Goal: Information Seeking & Learning: Learn about a topic

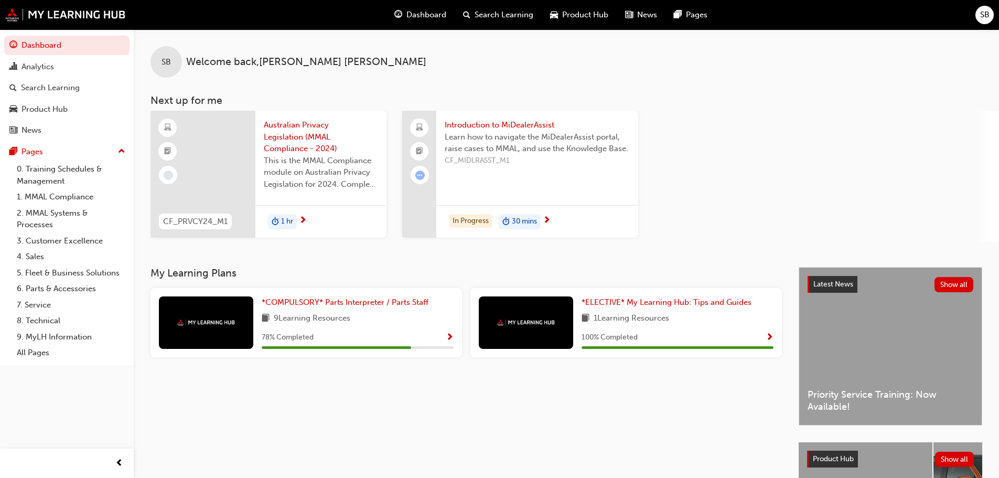
click at [315, 223] on div "1 hr" at bounding box center [320, 221] width 131 height 33
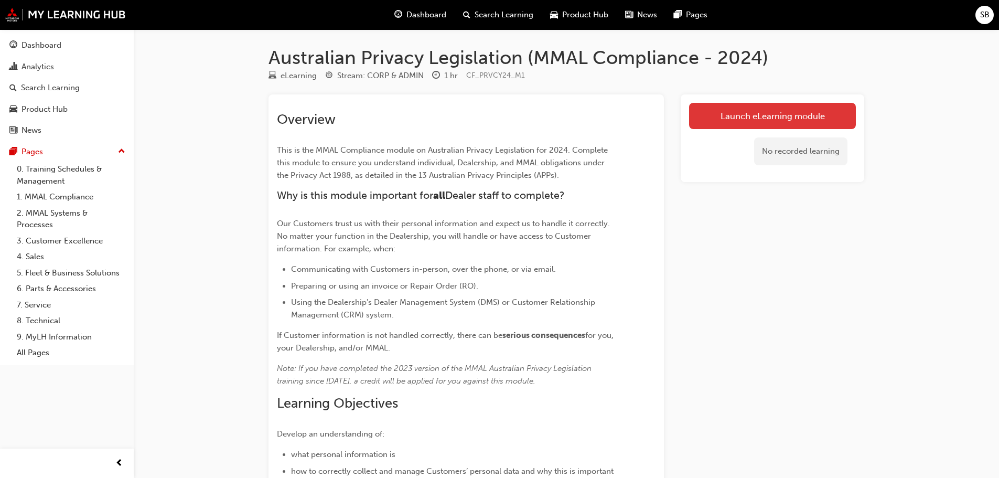
click at [749, 119] on link "Launch eLearning module" at bounding box center [772, 116] width 167 height 26
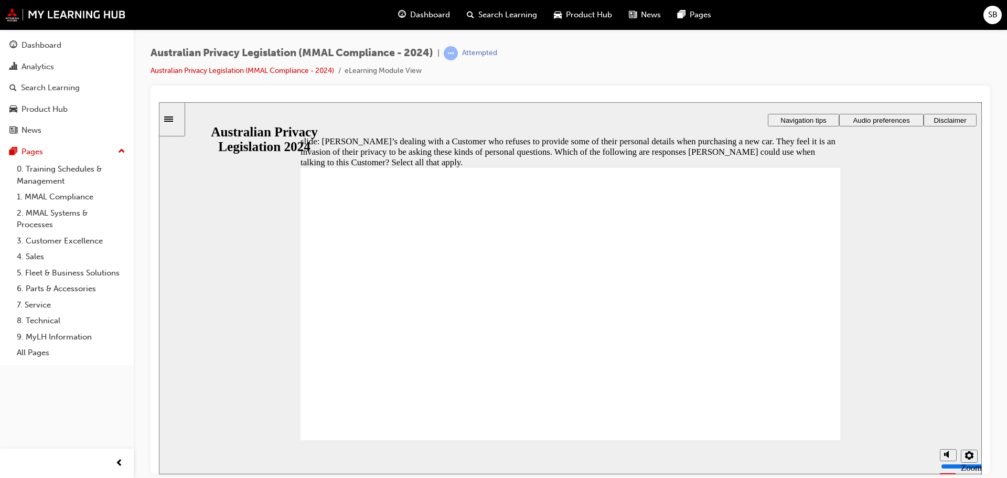
checkbox input "true"
checkbox input "false"
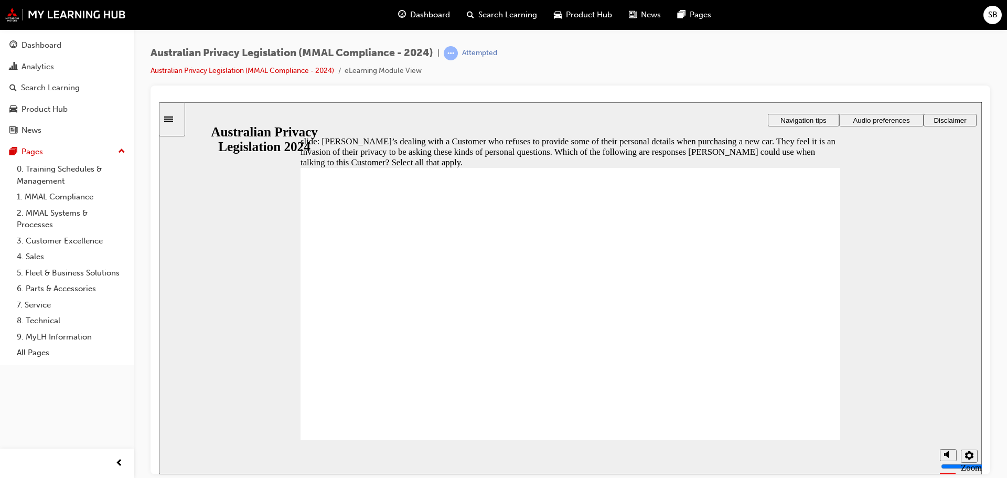
click at [179, 115] on icon "Sidebar Toggle" at bounding box center [172, 118] width 16 height 6
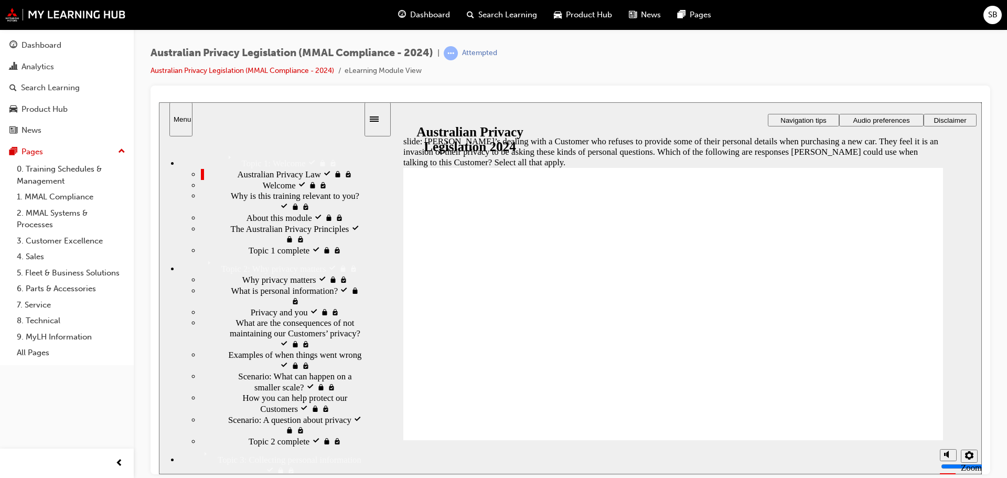
click at [240, 179] on span "Australian Privacy Law visited" at bounding box center [292, 173] width 109 height 10
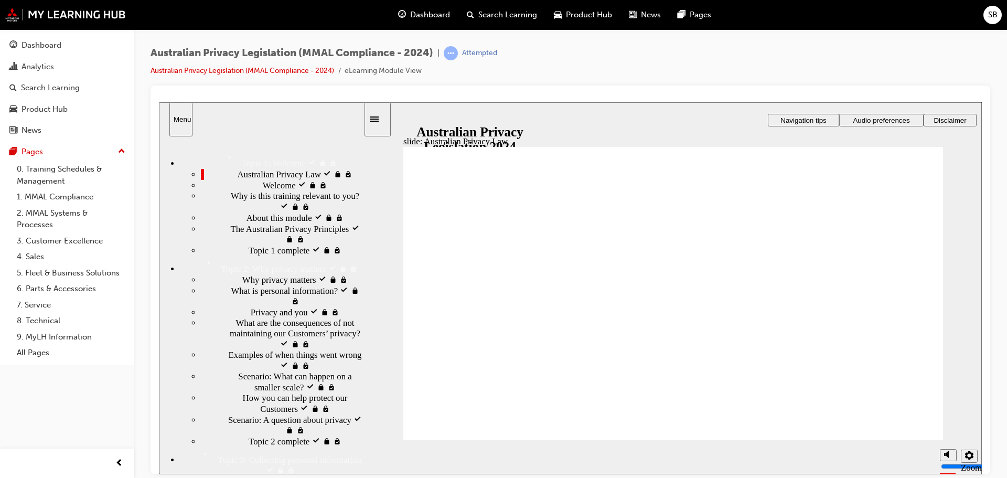
click at [374, 119] on div "Sidebar Toggle" at bounding box center [378, 119] width 18 height 8
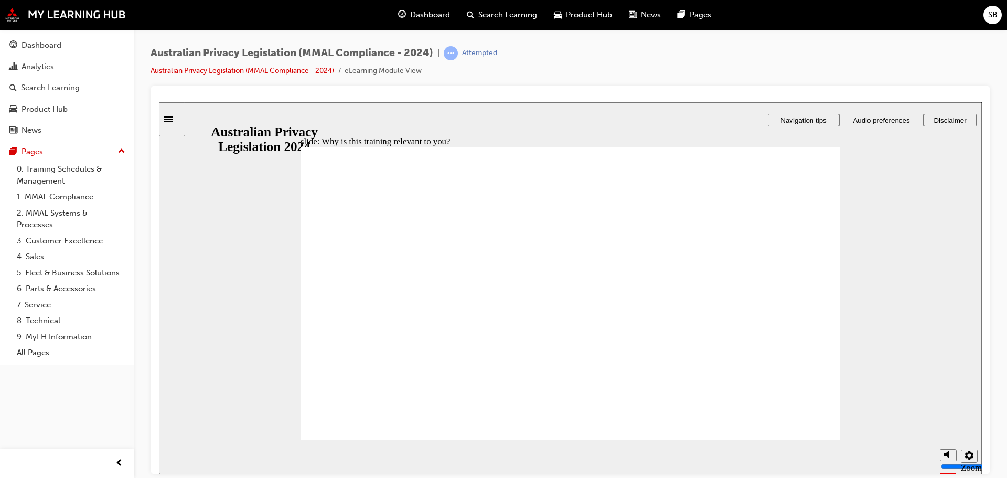
checkbox input "true"
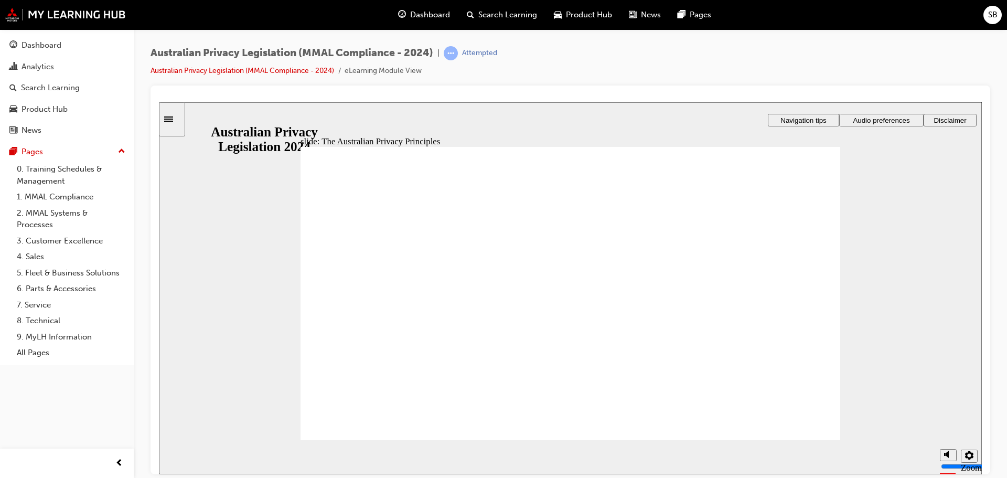
drag, startPoint x: 766, startPoint y: 375, endPoint x: 748, endPoint y: 380, distance: 18.8
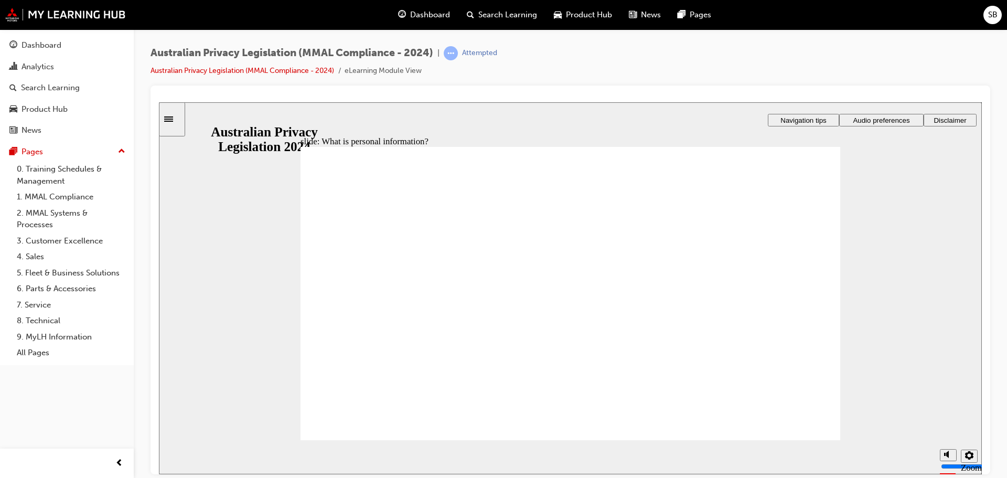
drag, startPoint x: 526, startPoint y: 261, endPoint x: 662, endPoint y: 261, distance: 136.3
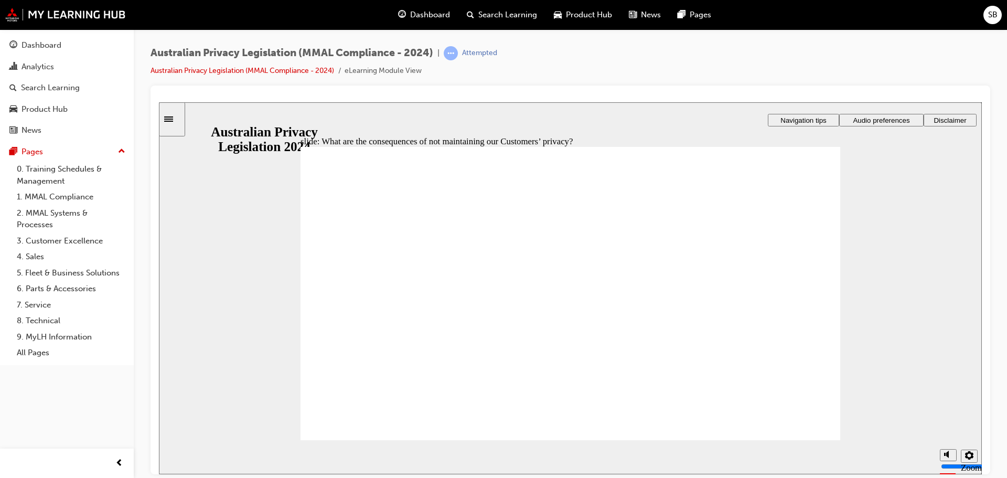
drag, startPoint x: 428, startPoint y: 359, endPoint x: 571, endPoint y: 399, distance: 147.6
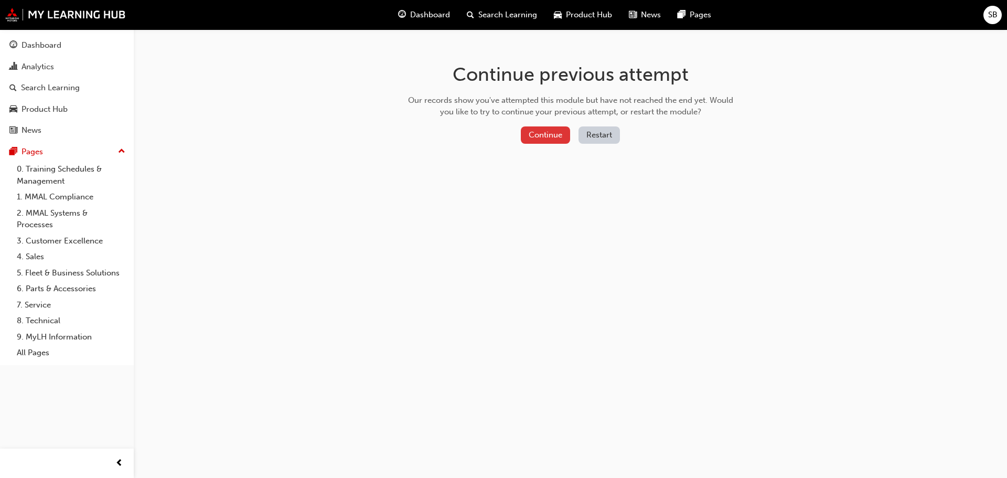
click at [545, 135] on button "Continue" at bounding box center [545, 134] width 49 height 17
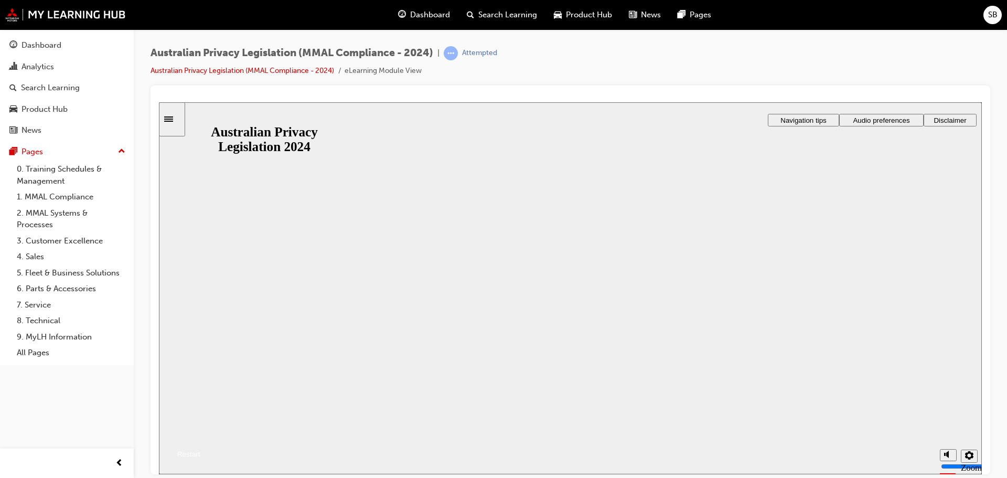
click at [200, 434] on button "Resume" at bounding box center [179, 441] width 41 height 14
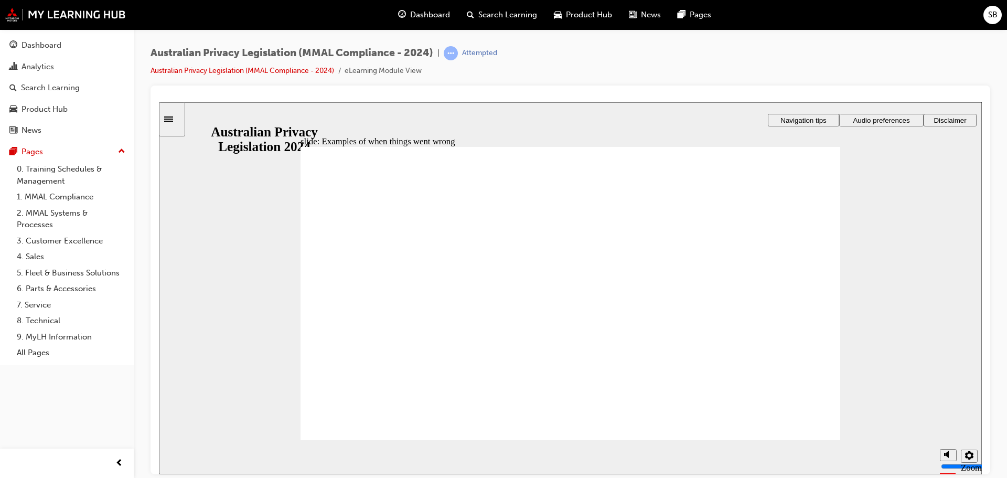
drag, startPoint x: 379, startPoint y: 356, endPoint x: 385, endPoint y: 371, distance: 16.9
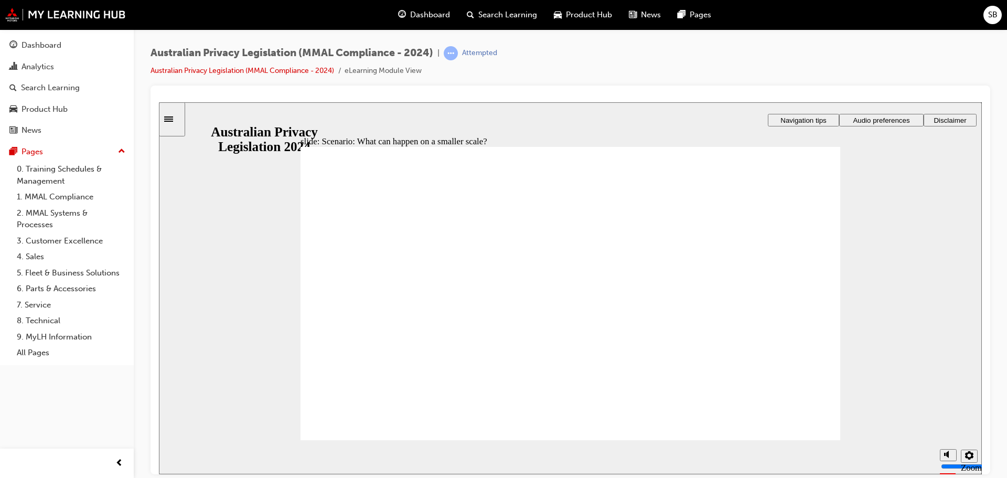
radio input "true"
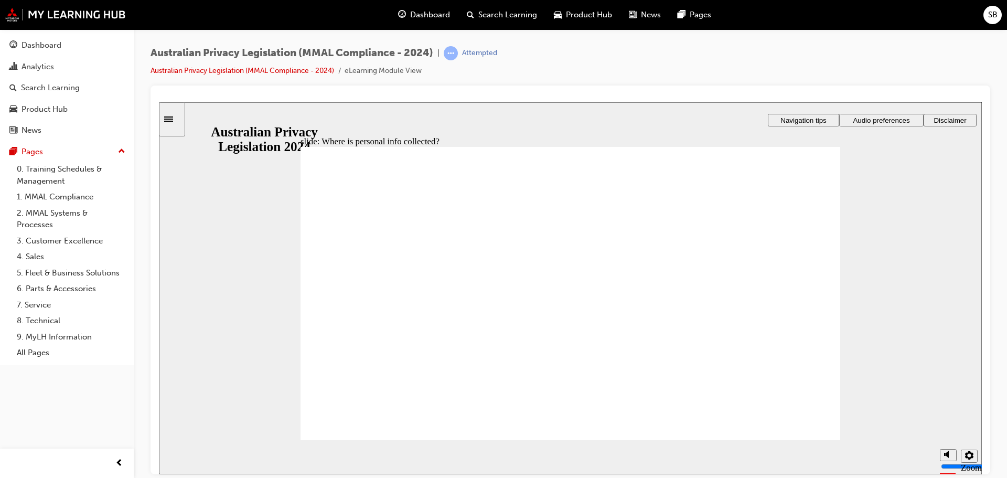
drag, startPoint x: 554, startPoint y: 293, endPoint x: 693, endPoint y: 354, distance: 151.9
drag, startPoint x: 604, startPoint y: 292, endPoint x: 467, endPoint y: 349, distance: 148.0
drag, startPoint x: 576, startPoint y: 296, endPoint x: 729, endPoint y: 359, distance: 165.5
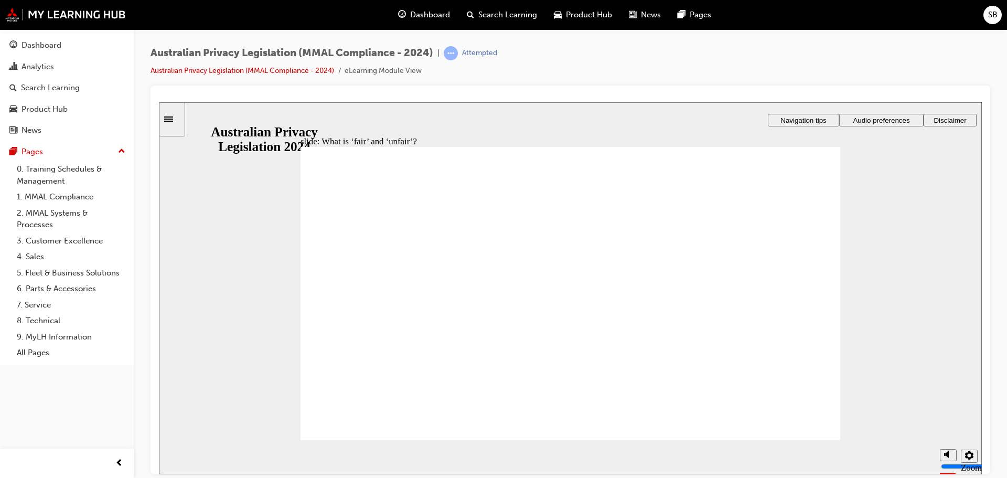
drag, startPoint x: 598, startPoint y: 285, endPoint x: 460, endPoint y: 352, distance: 153.4
drag, startPoint x: 551, startPoint y: 293, endPoint x: 405, endPoint y: 355, distance: 158.1
drag, startPoint x: 535, startPoint y: 292, endPoint x: 413, endPoint y: 350, distance: 135.8
drag, startPoint x: 550, startPoint y: 286, endPoint x: 723, endPoint y: 352, distance: 185.7
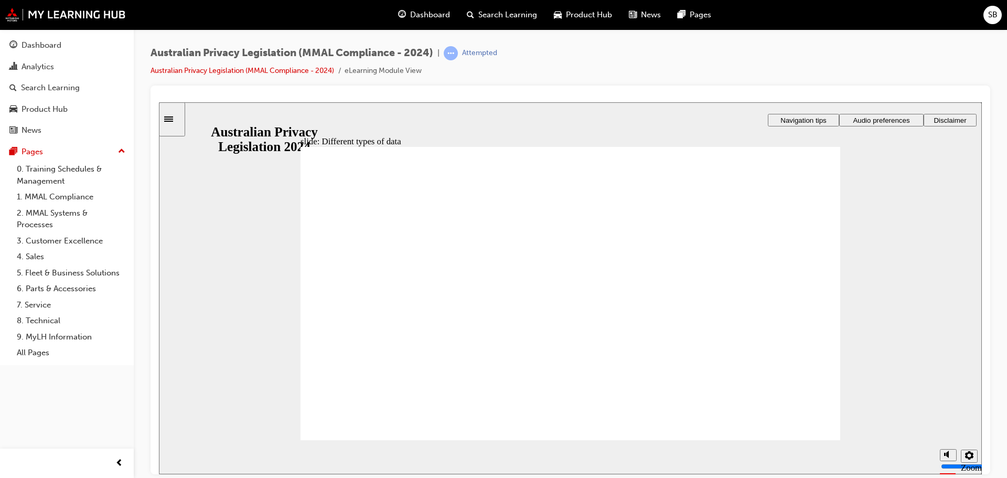
checkbox input "true"
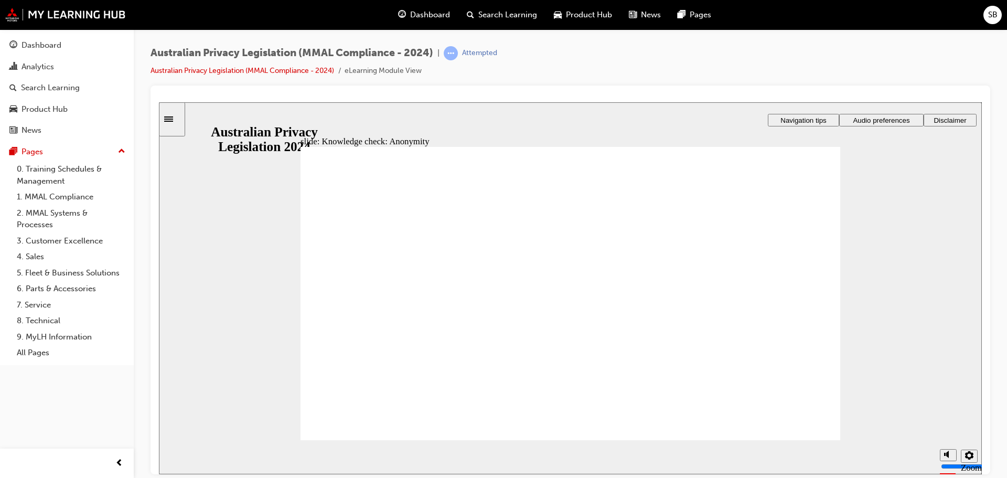
checkbox input "true"
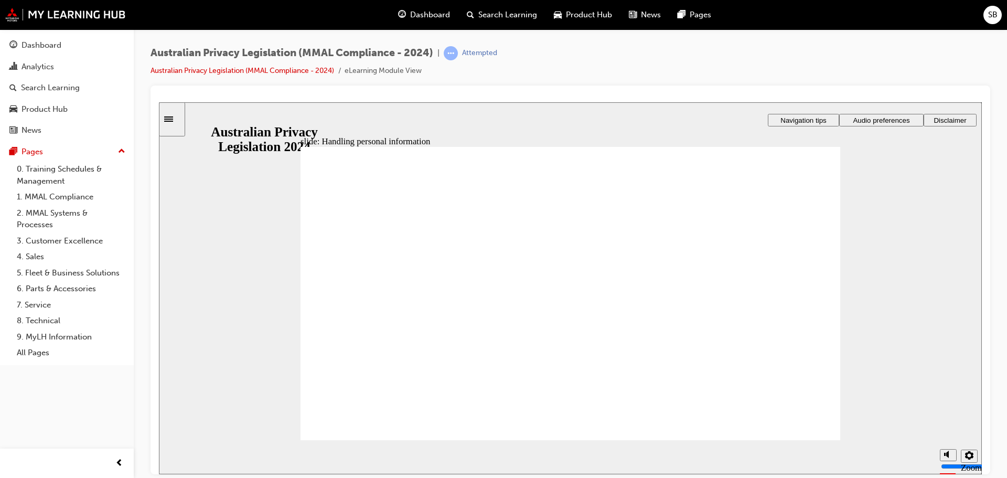
checkbox input "true"
drag, startPoint x: 862, startPoint y: 307, endPoint x: 846, endPoint y: 309, distance: 15.4
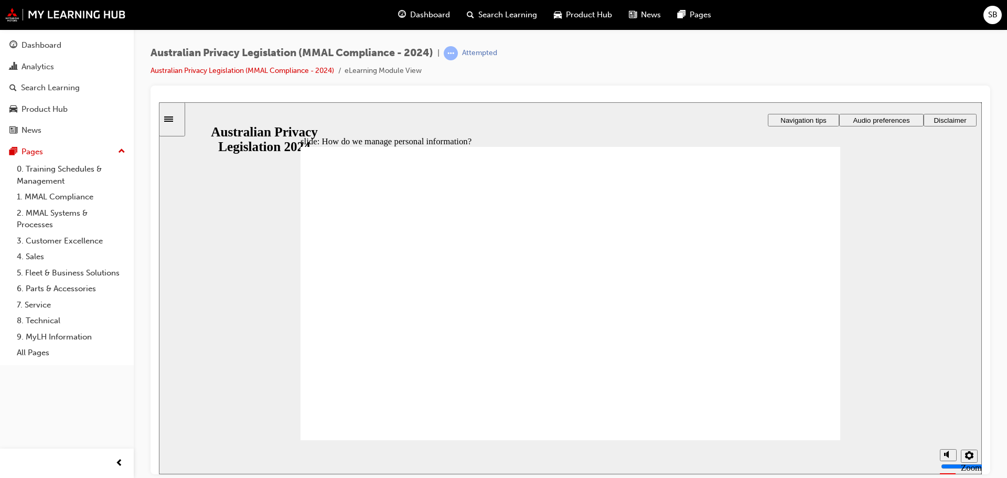
click at [862, 307] on div "slide: How do we manage personal information? Rectangle 1 Rectangle 3 How do we…" at bounding box center [570, 288] width 823 height 372
drag, startPoint x: 757, startPoint y: 214, endPoint x: 701, endPoint y: 280, distance: 86.6
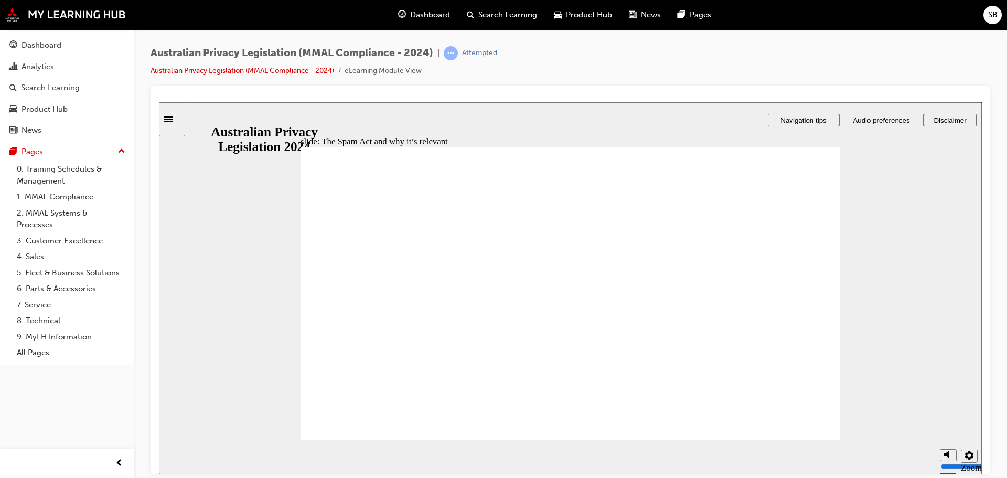
radio input "true"
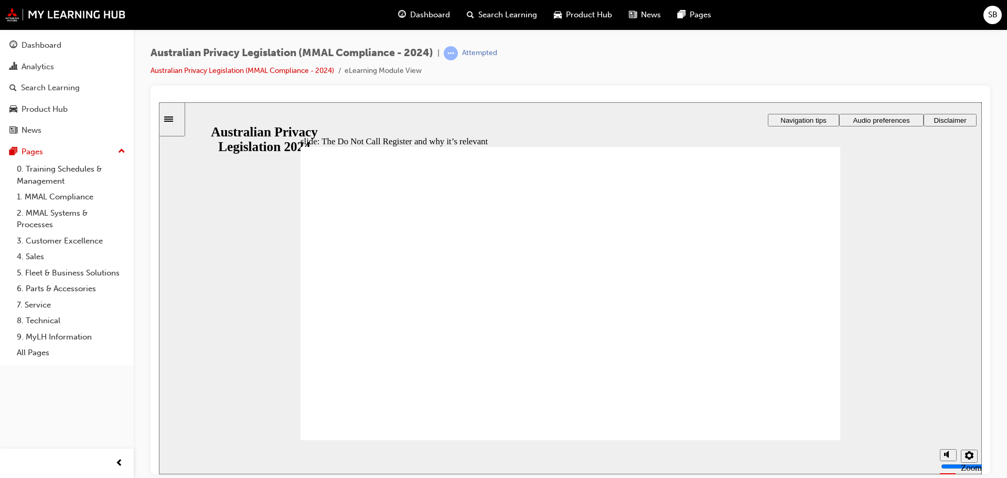
drag, startPoint x: 549, startPoint y: 248, endPoint x: 616, endPoint y: 258, distance: 67.9
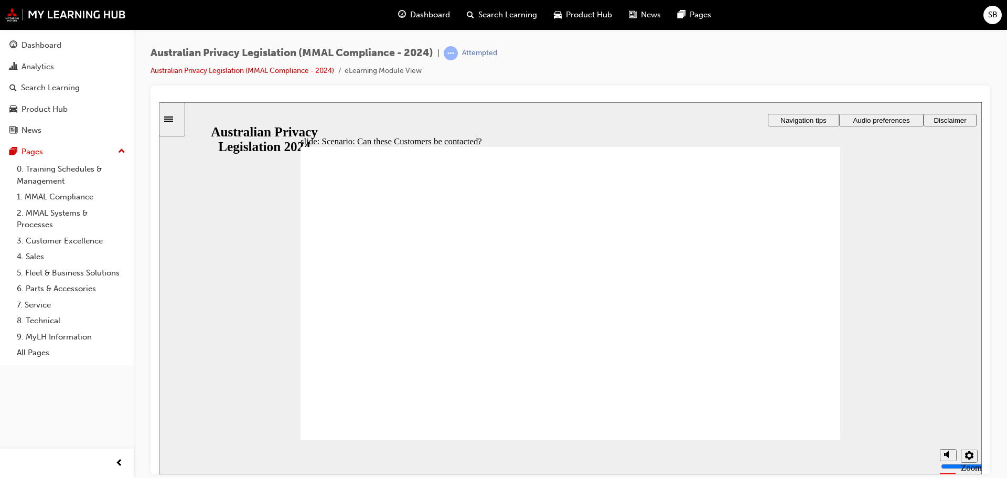
radio input "true"
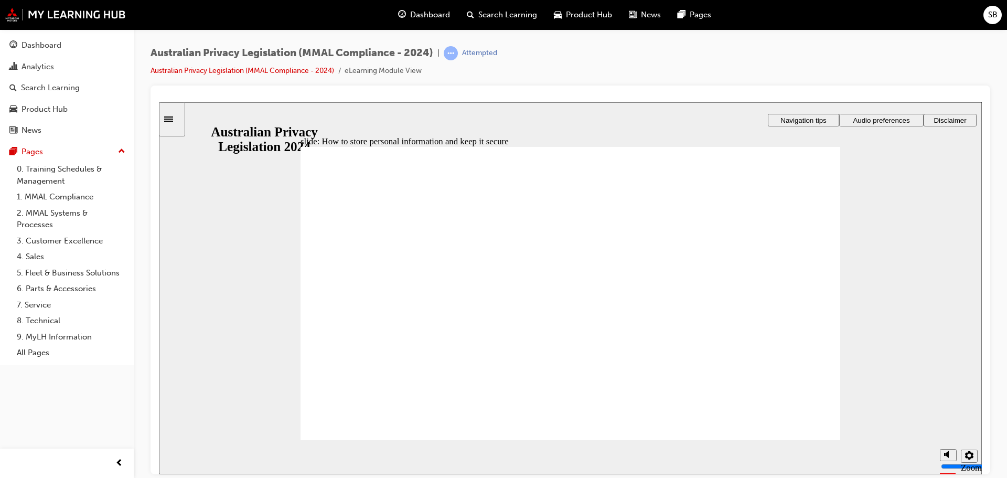
radio input "true"
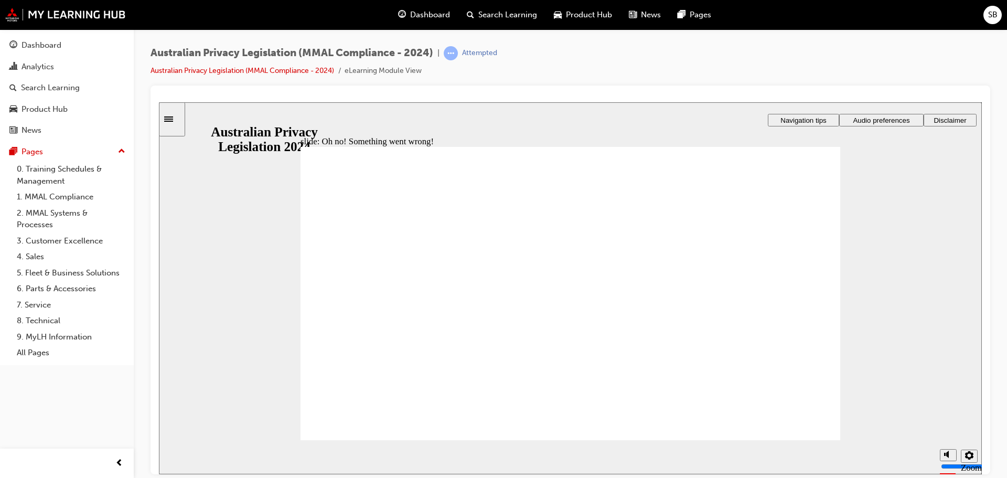
radio input "true"
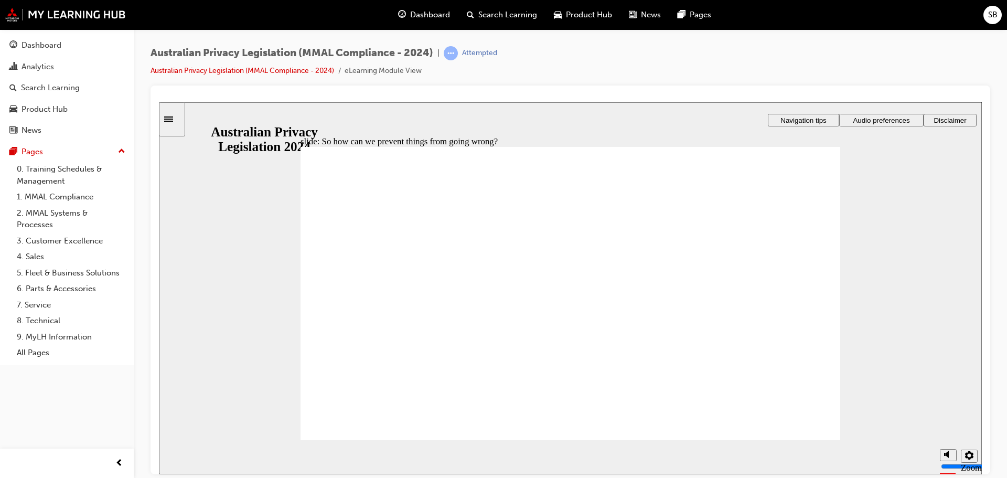
drag, startPoint x: 543, startPoint y: 247, endPoint x: 549, endPoint y: 250, distance: 6.6
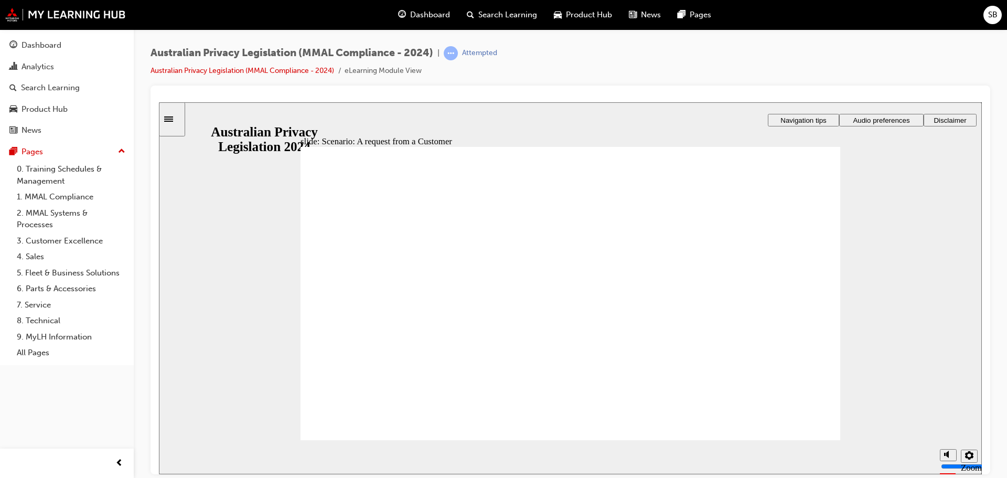
radio input "true"
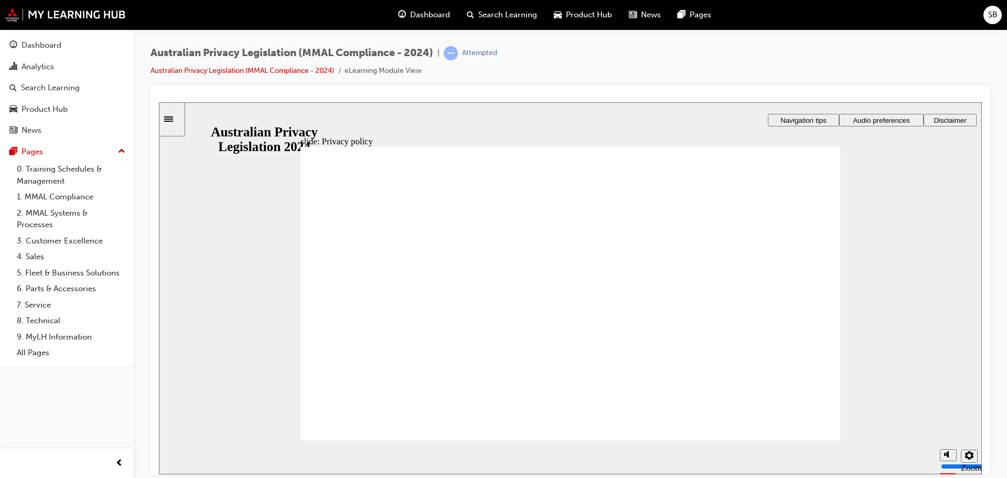
checkbox input "true"
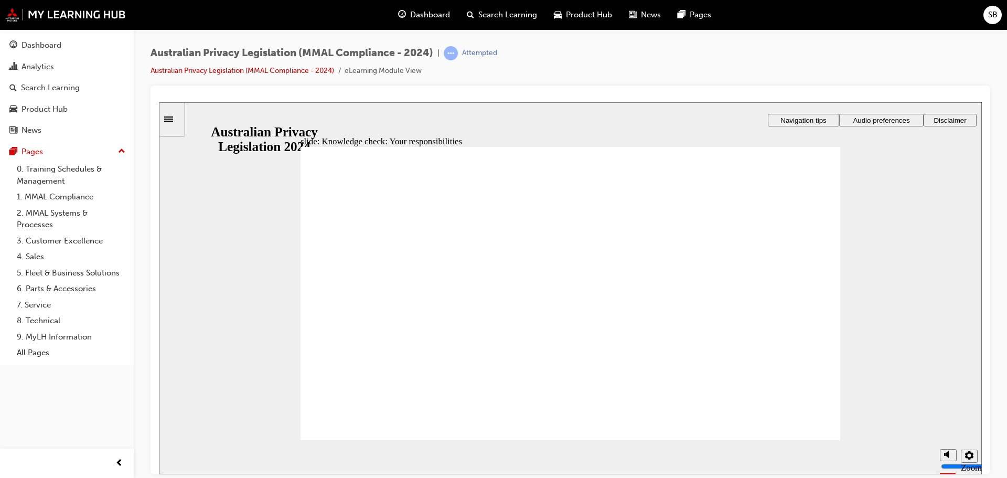
checkbox input "true"
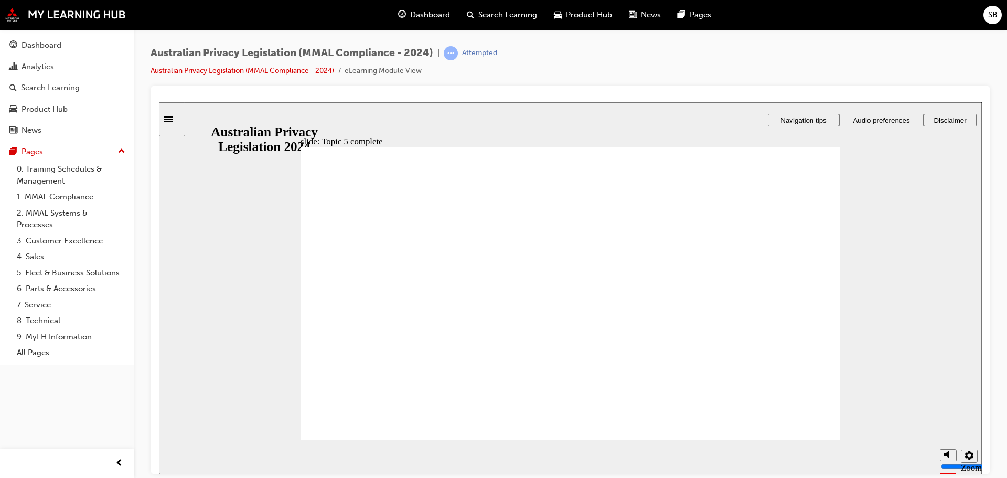
radio input "true"
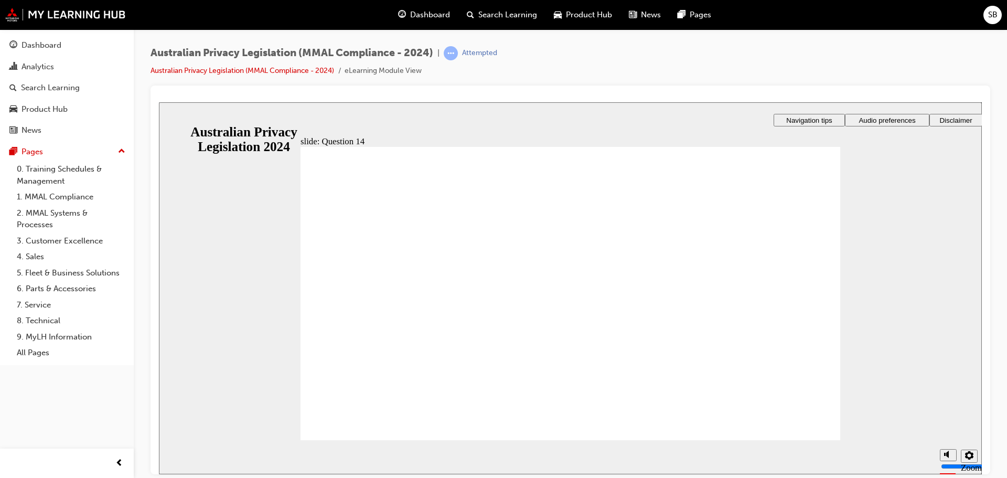
radio input "true"
drag, startPoint x: 471, startPoint y: 297, endPoint x: 367, endPoint y: 412, distance: 155.2
radio input "false"
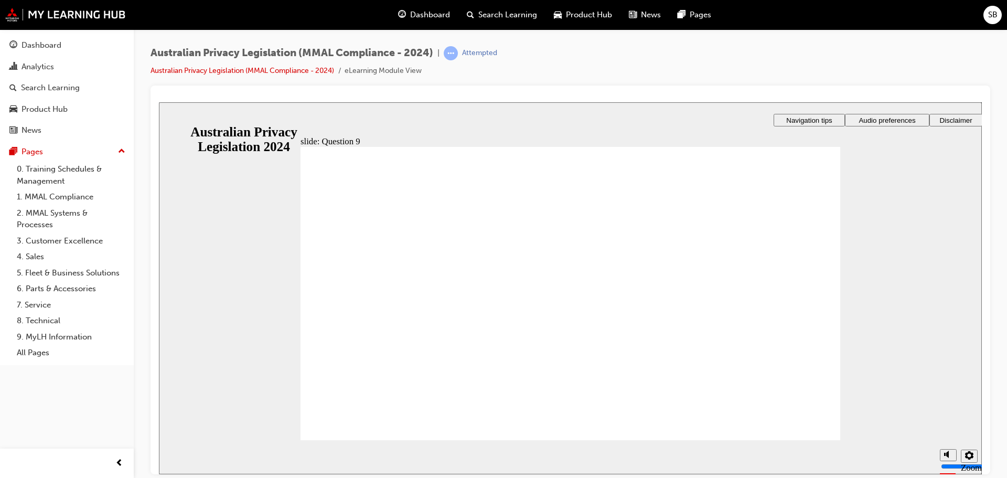
radio input "true"
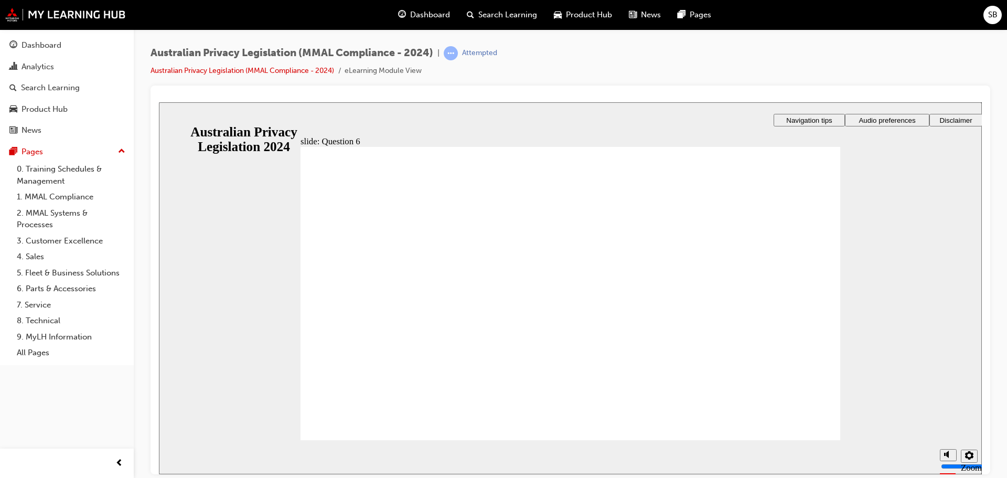
radio input "true"
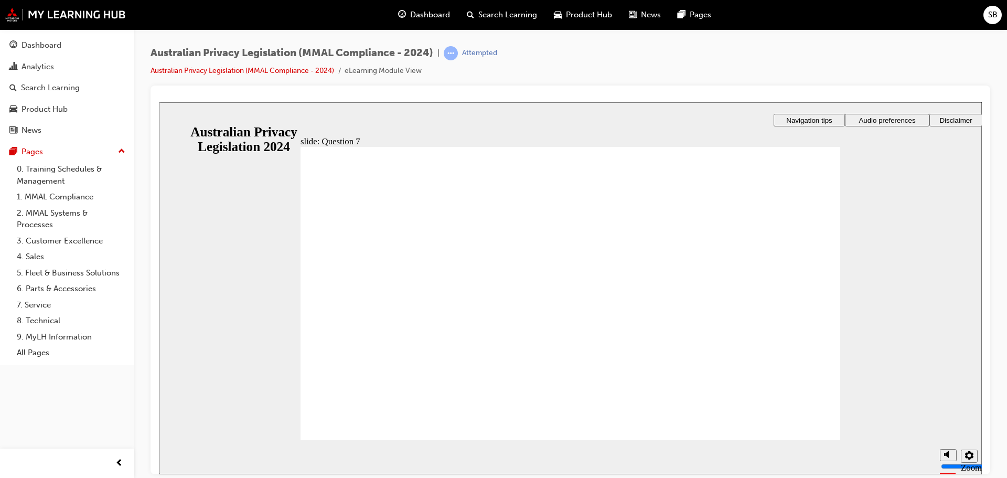
checkbox input "true"
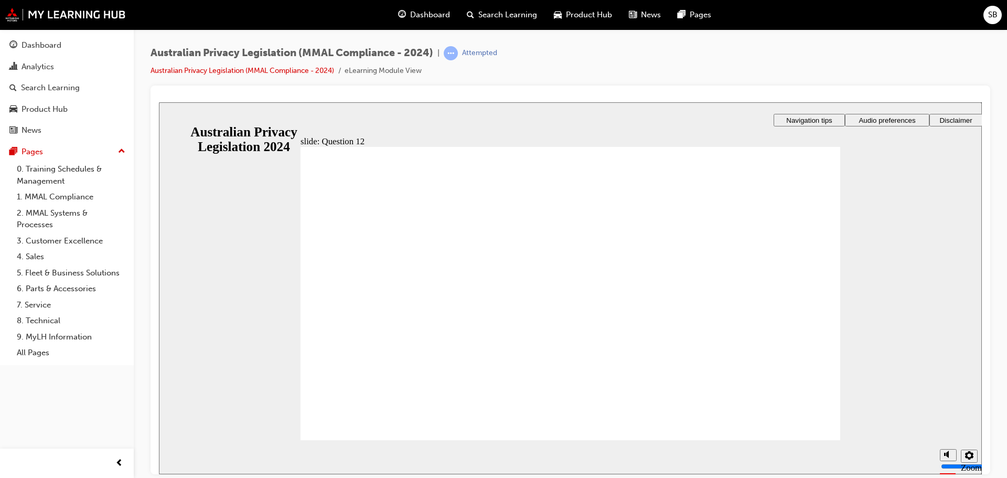
radio input "true"
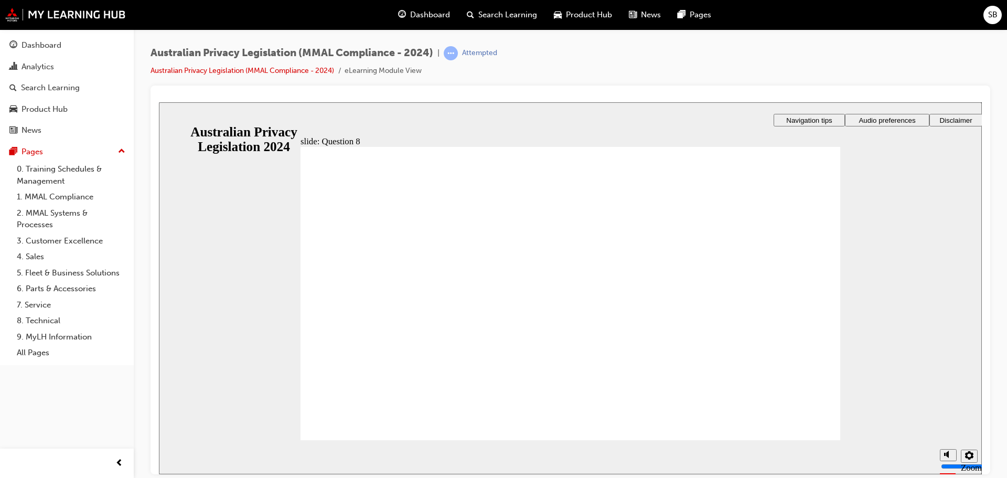
checkbox input "true"
checkbox input "false"
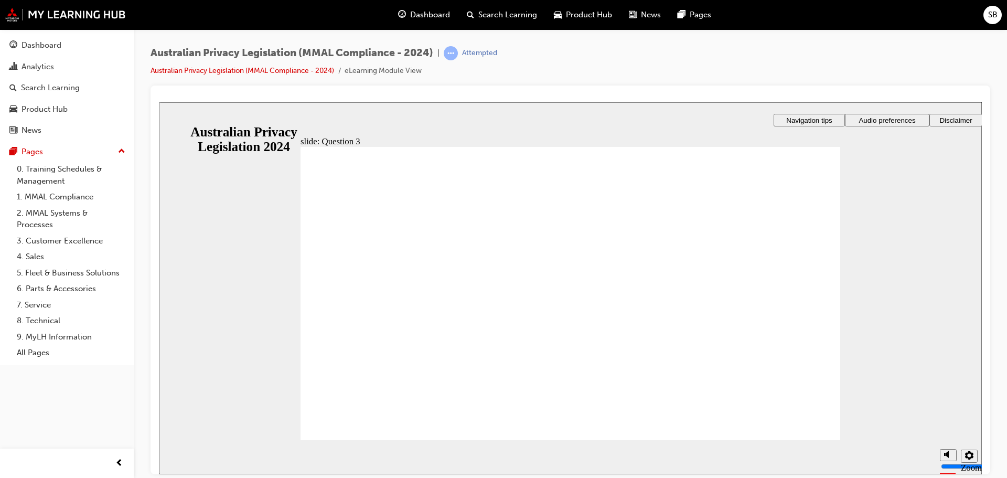
radio input "true"
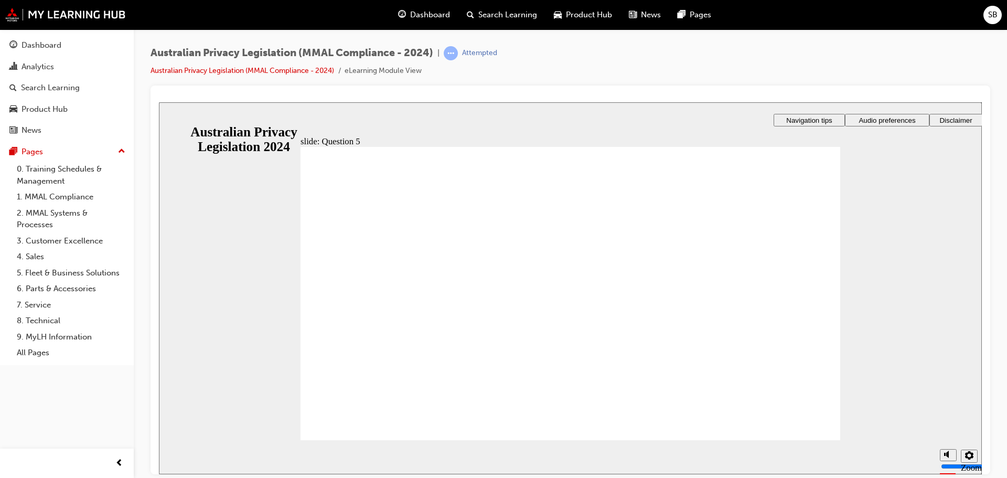
radio input "true"
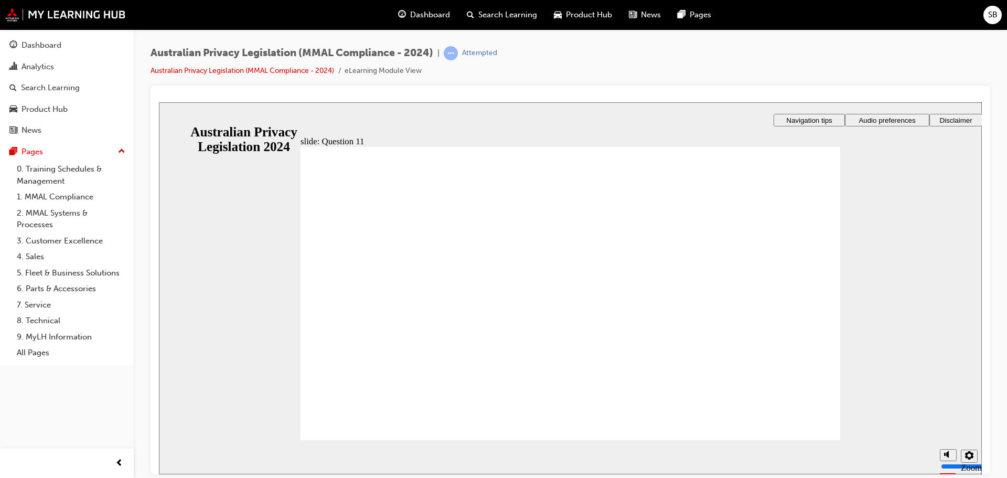
radio input "true"
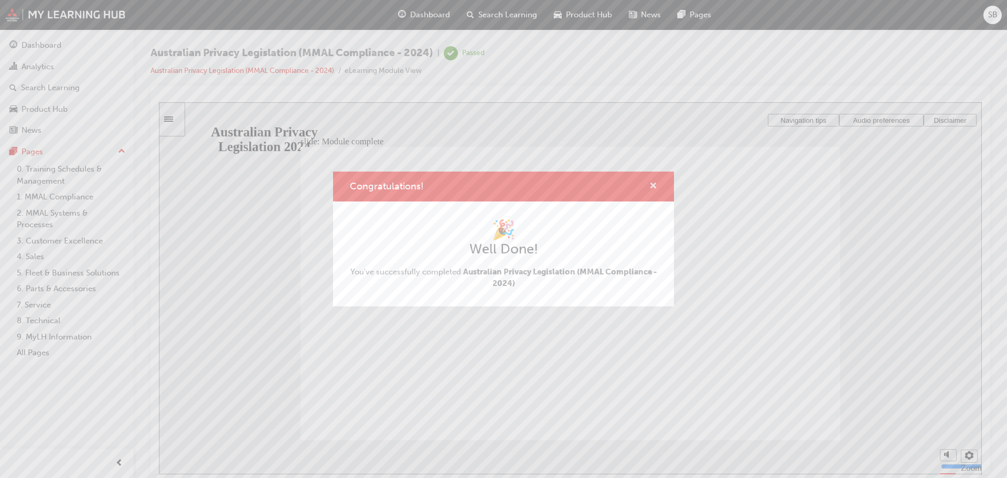
click at [650, 183] on span "cross-icon" at bounding box center [653, 186] width 8 height 9
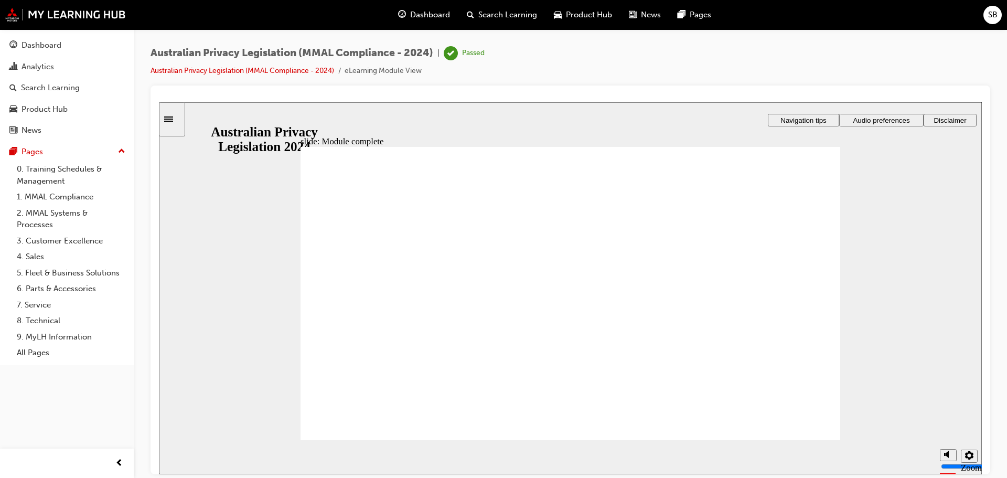
click at [424, 10] on span "Dashboard" at bounding box center [430, 15] width 40 height 12
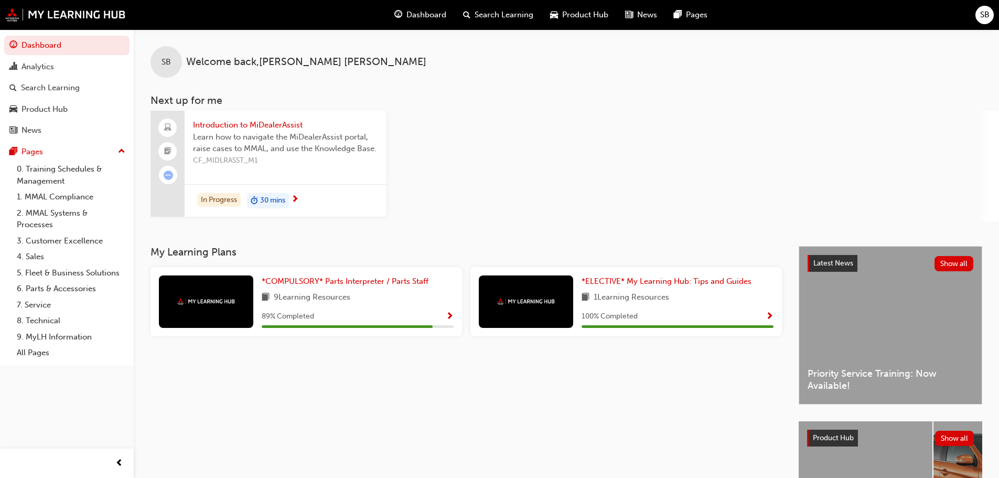
click at [286, 196] on div "30 mins" at bounding box center [268, 201] width 42 height 16
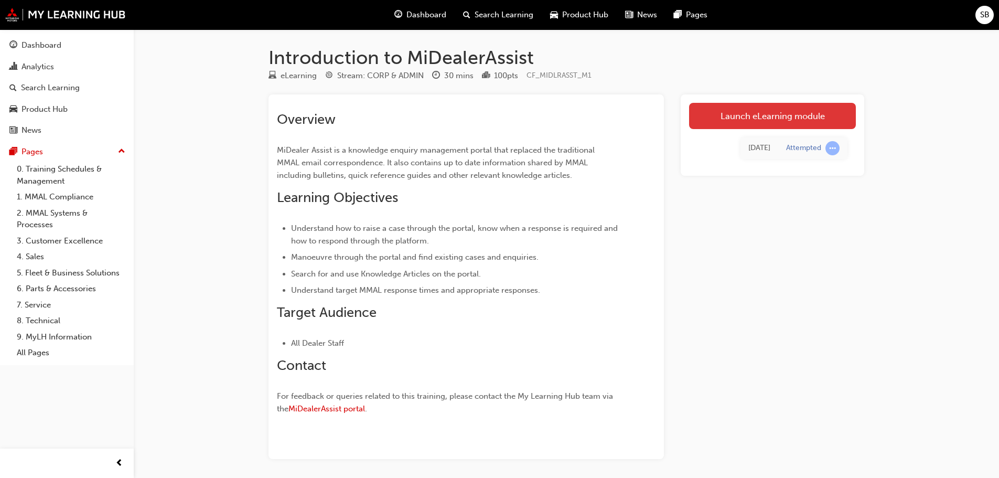
click at [739, 120] on link "Launch eLearning module" at bounding box center [772, 116] width 167 height 26
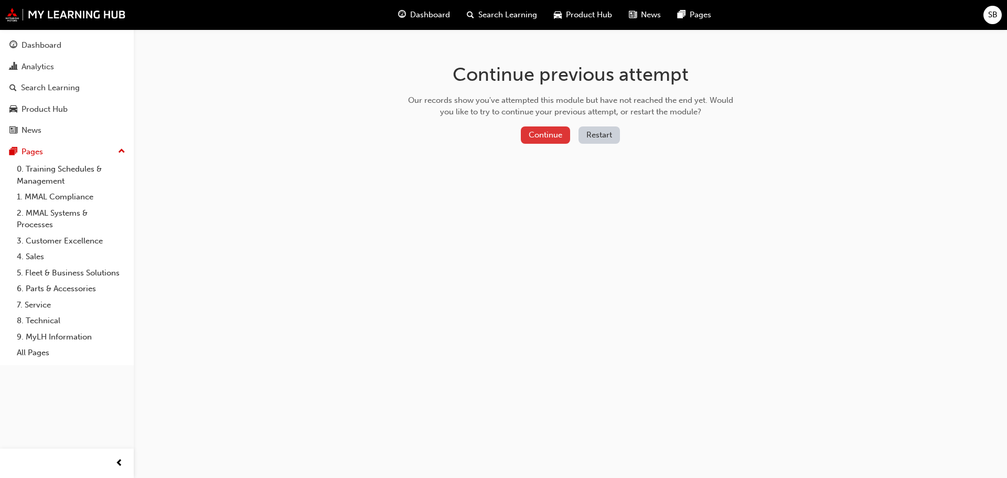
click at [552, 131] on button "Continue" at bounding box center [545, 134] width 49 height 17
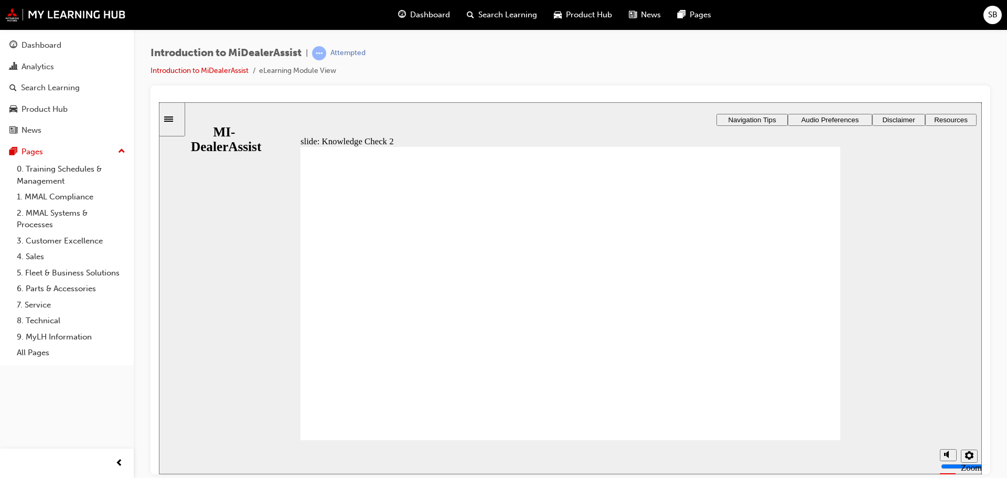
radio input "true"
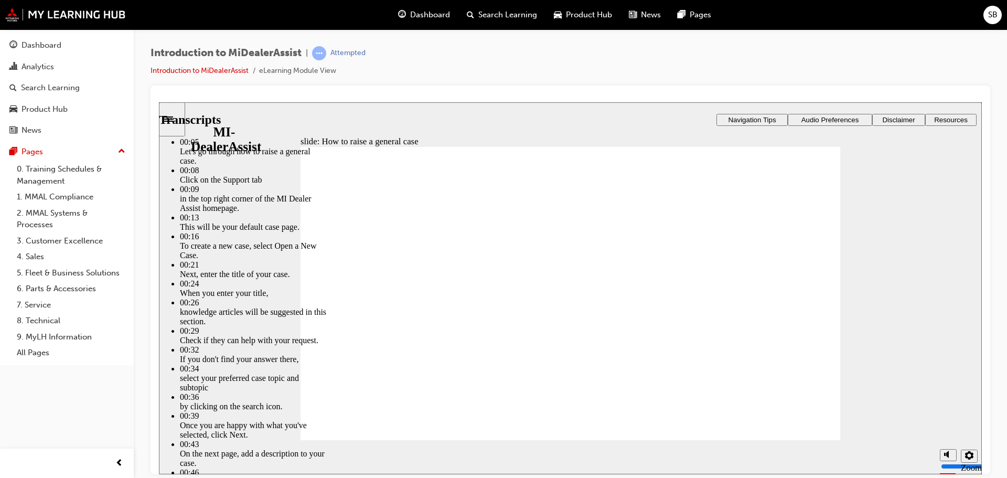
click at [847, 283] on div "slide: How to raise a general case Rectangle 2 Transcripts 00:05 : Let's go thr…" at bounding box center [570, 288] width 823 height 372
type input "85"
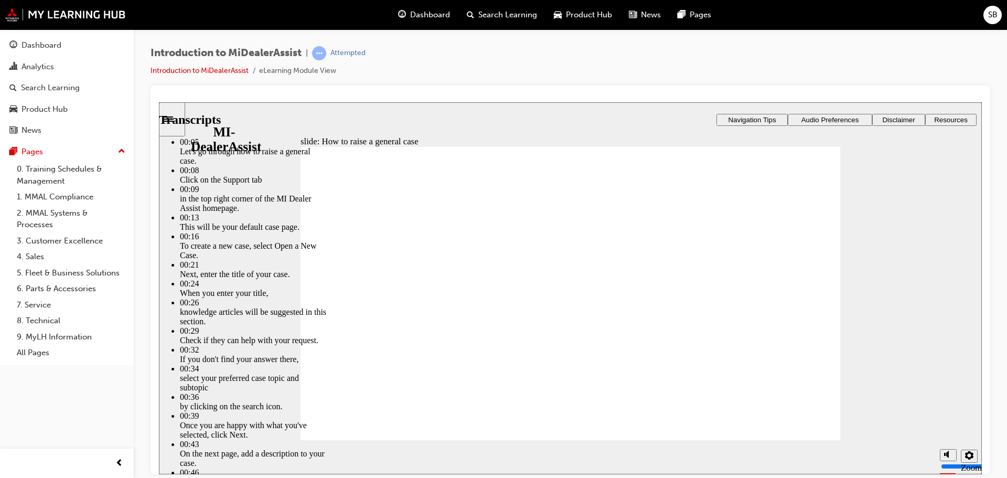
click at [297, 286] on div "slide: How to raise a general case Player controls unavailable until video has …" at bounding box center [570, 288] width 823 height 372
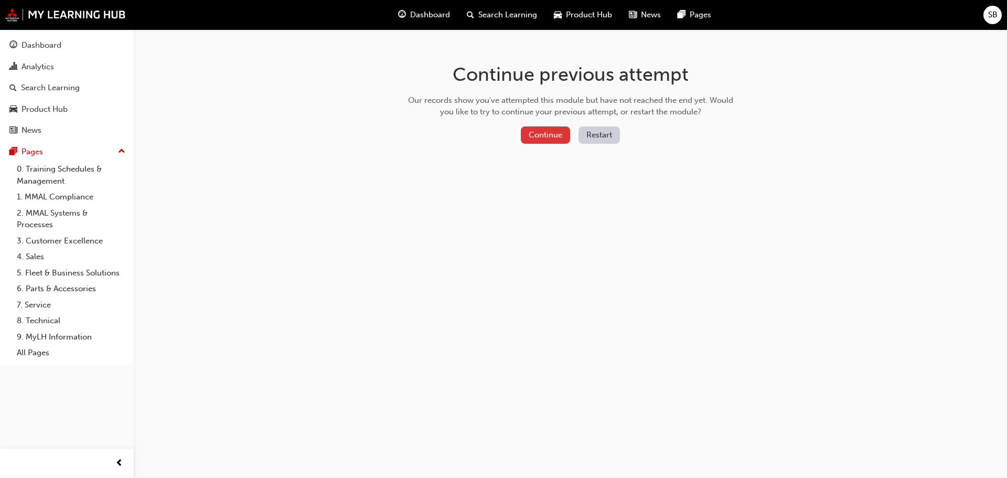
click at [544, 139] on button "Continue" at bounding box center [545, 134] width 49 height 17
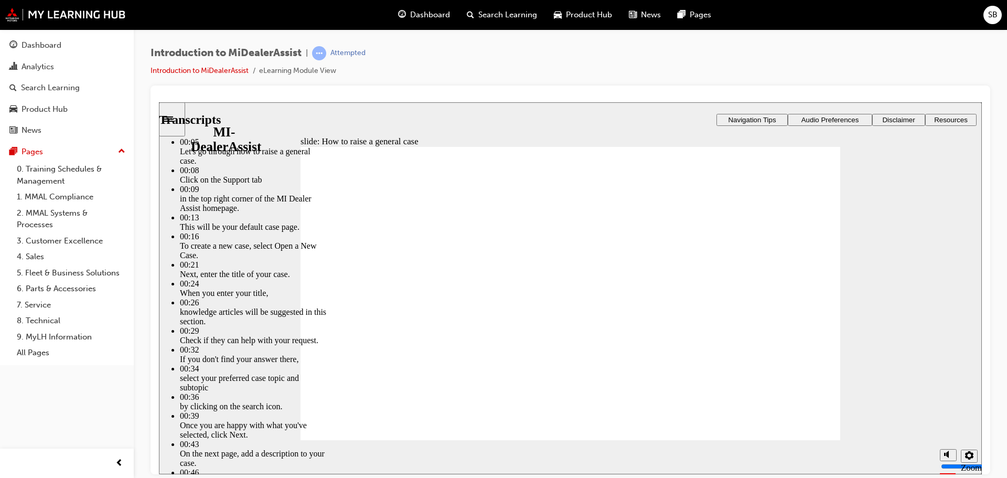
type input "85"
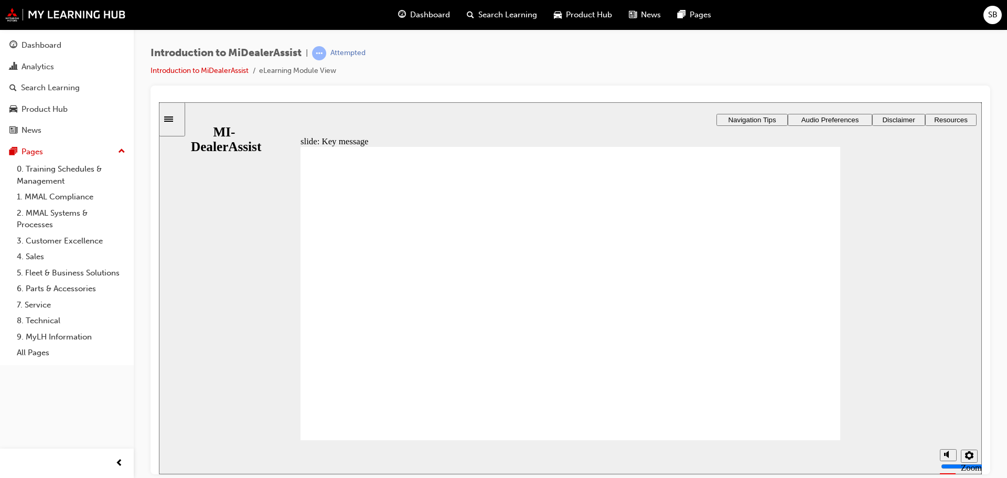
checkbox input "true"
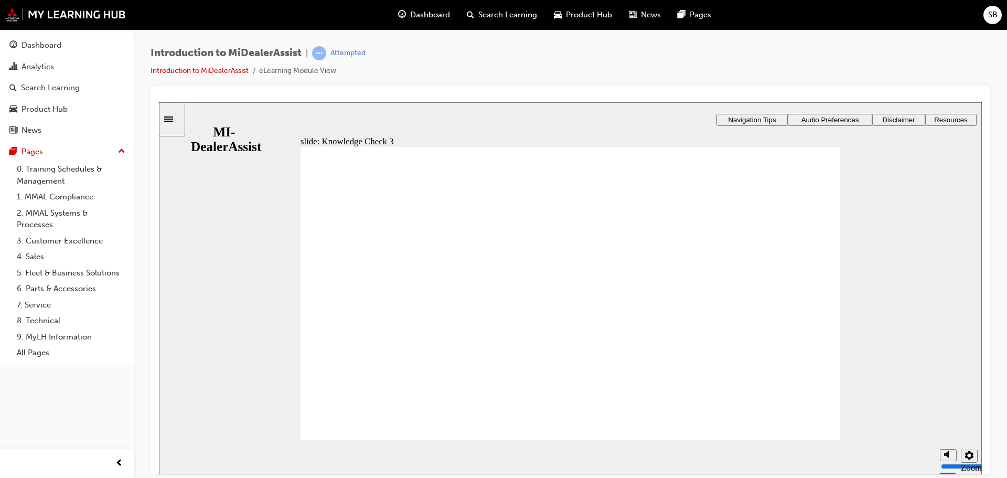
checkbox input "true"
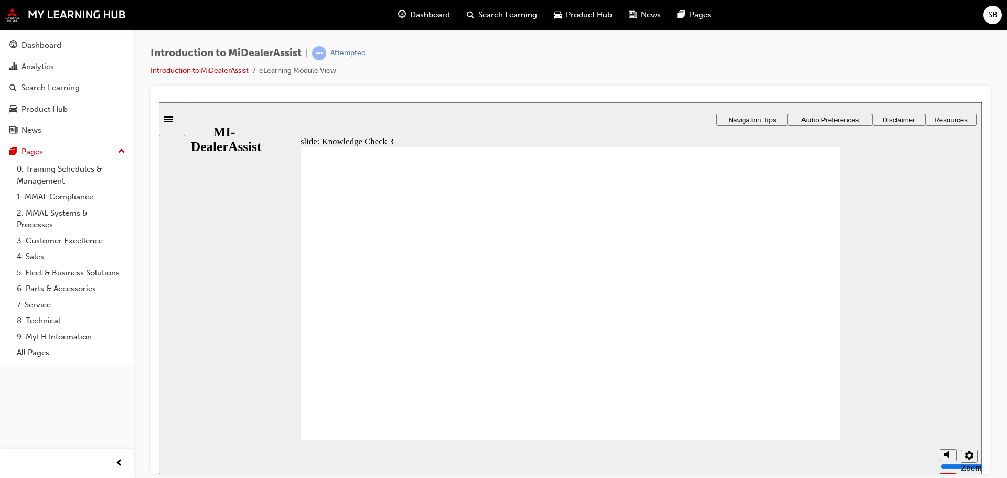
checkbox input "false"
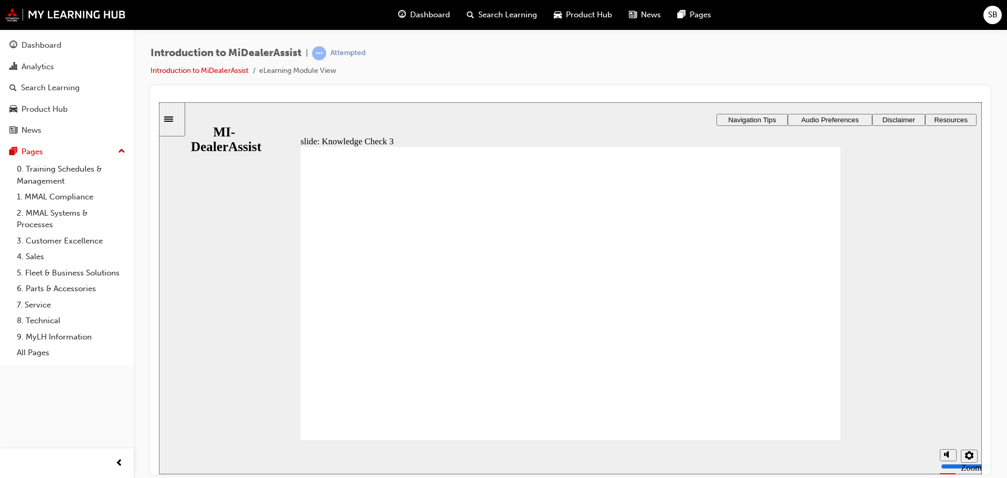
checkbox input "true"
drag, startPoint x: 329, startPoint y: 324, endPoint x: 339, endPoint y: 332, distance: 13.0
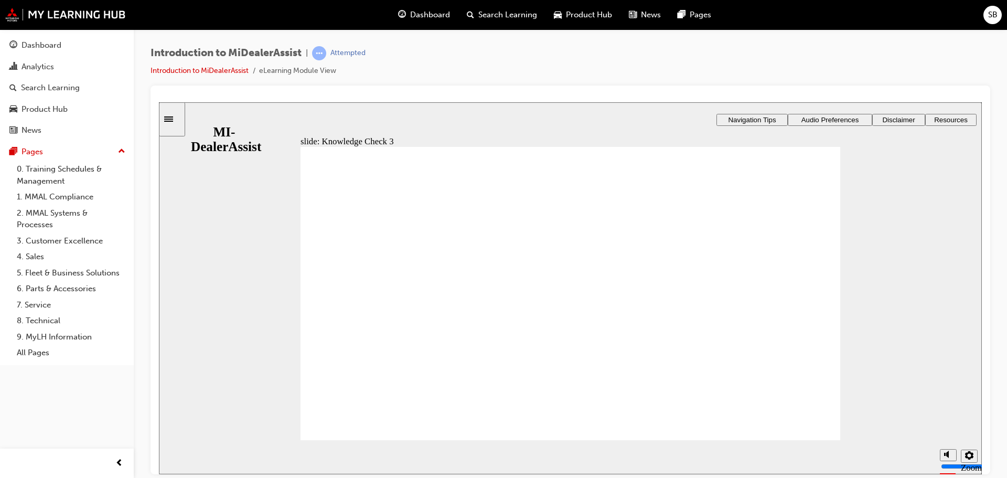
checkbox input "true"
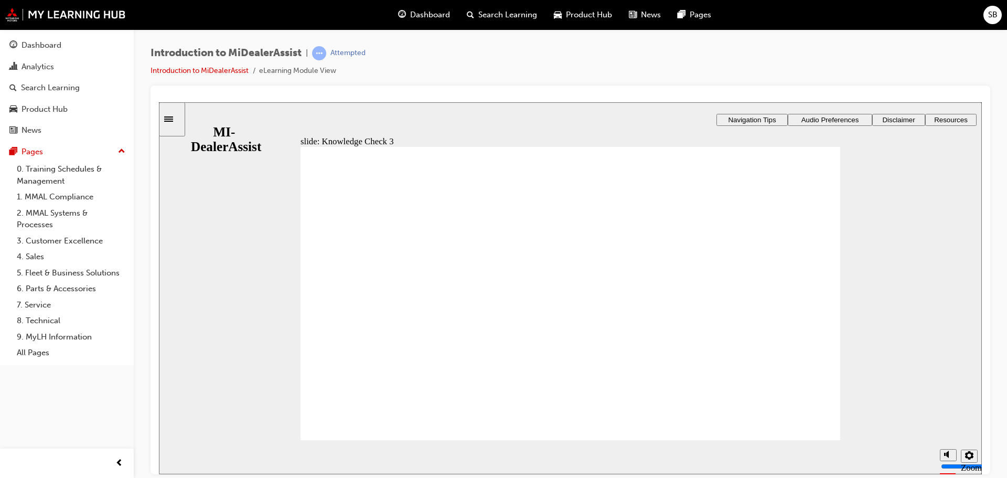
drag, startPoint x: 448, startPoint y: 430, endPoint x: 453, endPoint y: 412, distance: 19.5
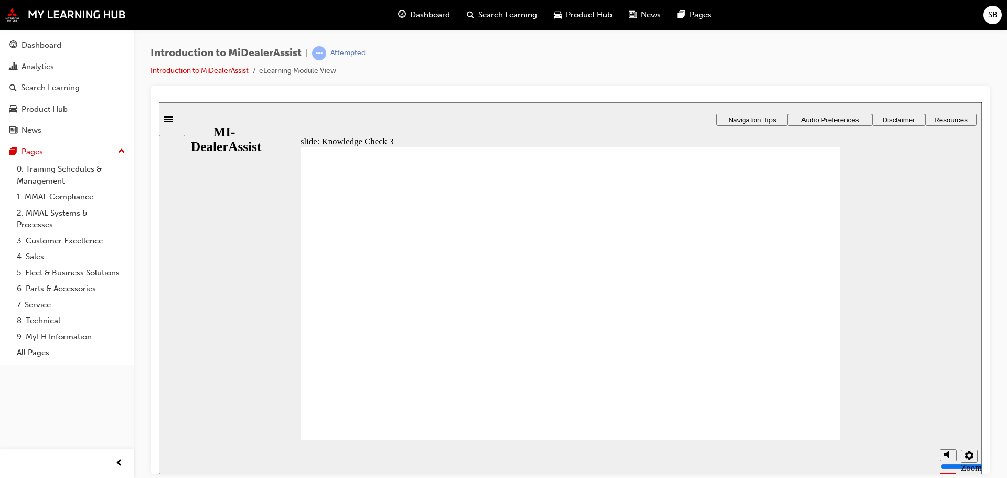
drag, startPoint x: 439, startPoint y: 415, endPoint x: 440, endPoint y: 399, distance: 16.3
checkbox input "false"
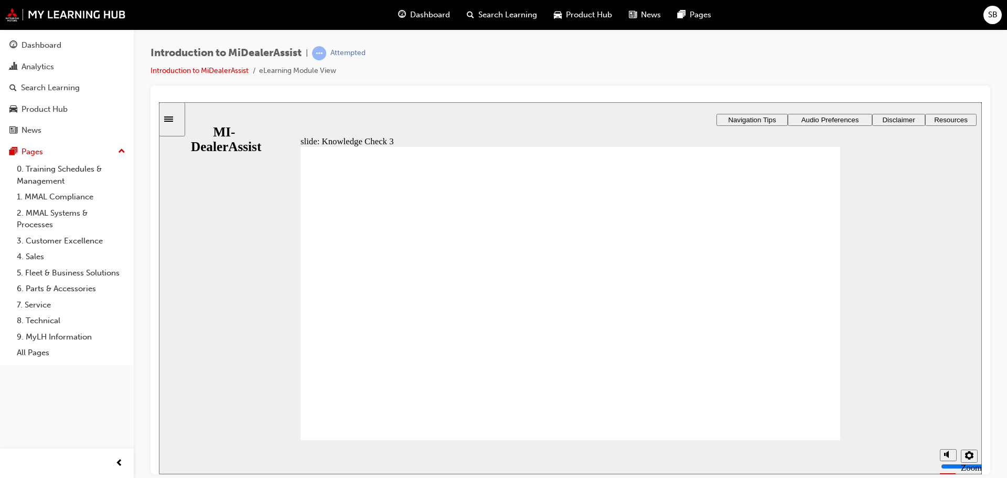
checkbox input "false"
checkbox input "true"
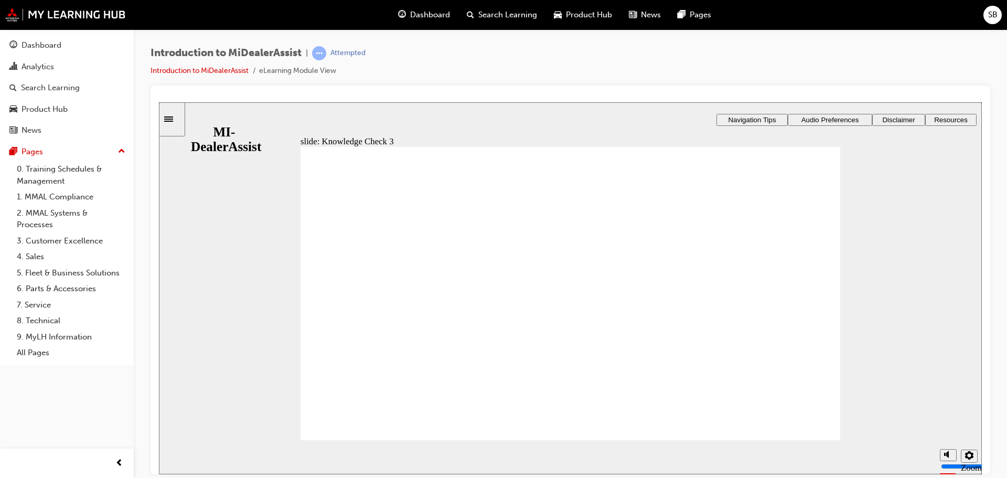
checkbox input "true"
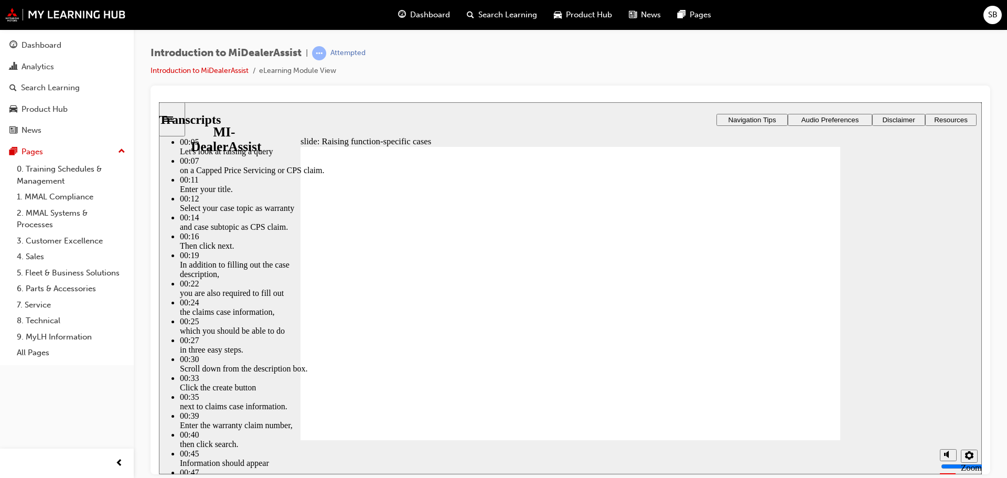
type input "80"
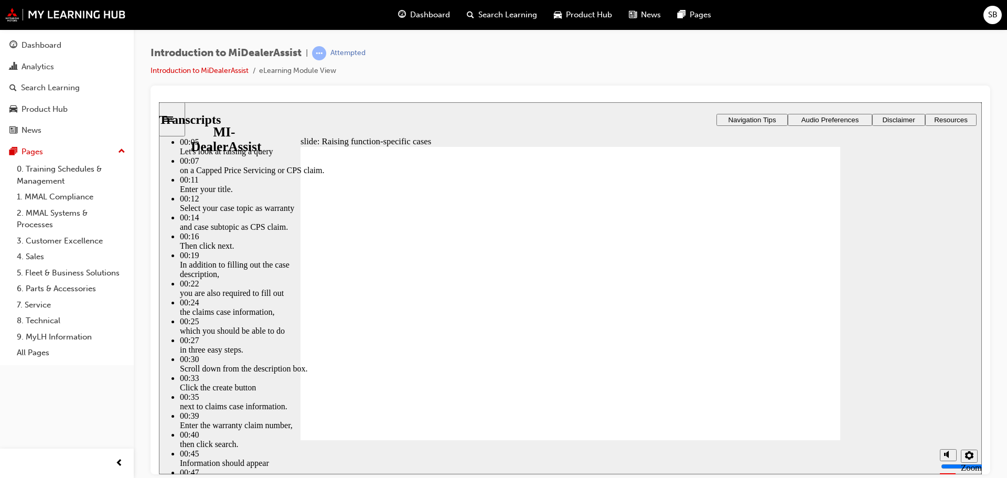
type input "52"
type input "80"
type input "46"
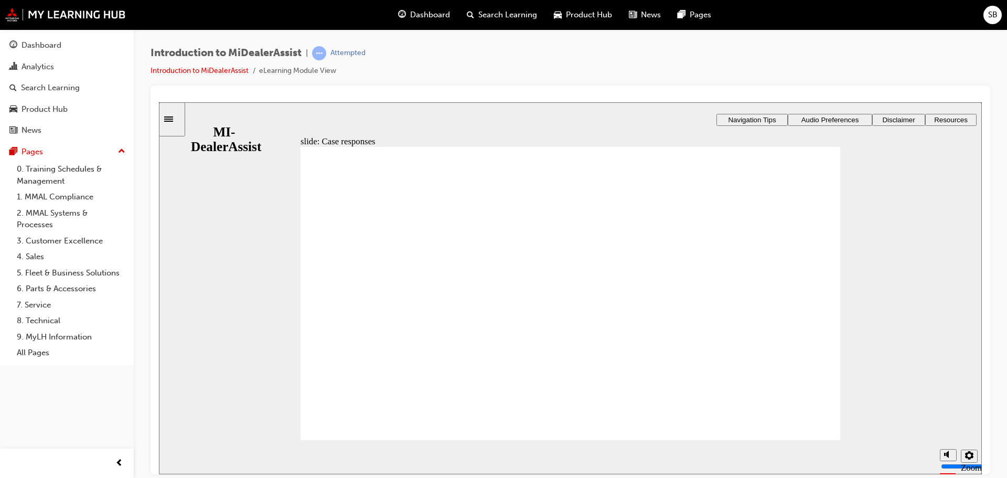
radio input "false"
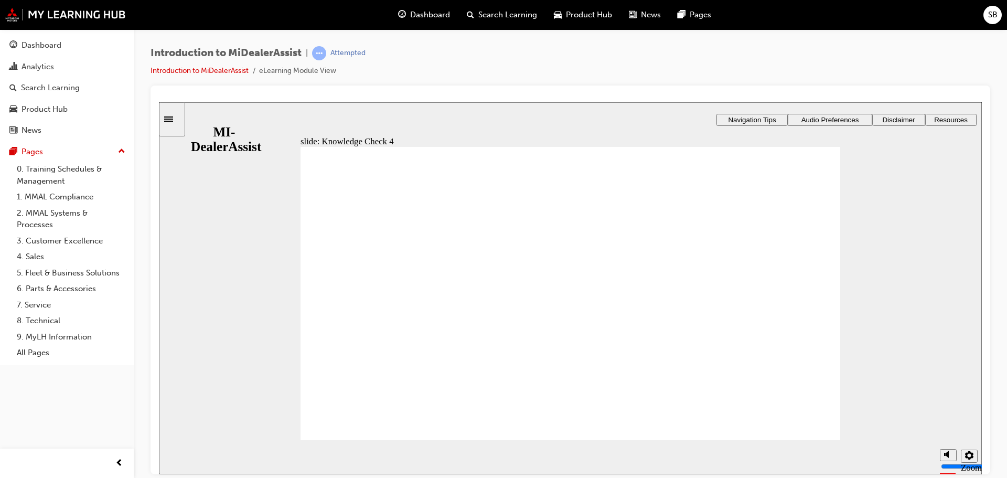
radio input "true"
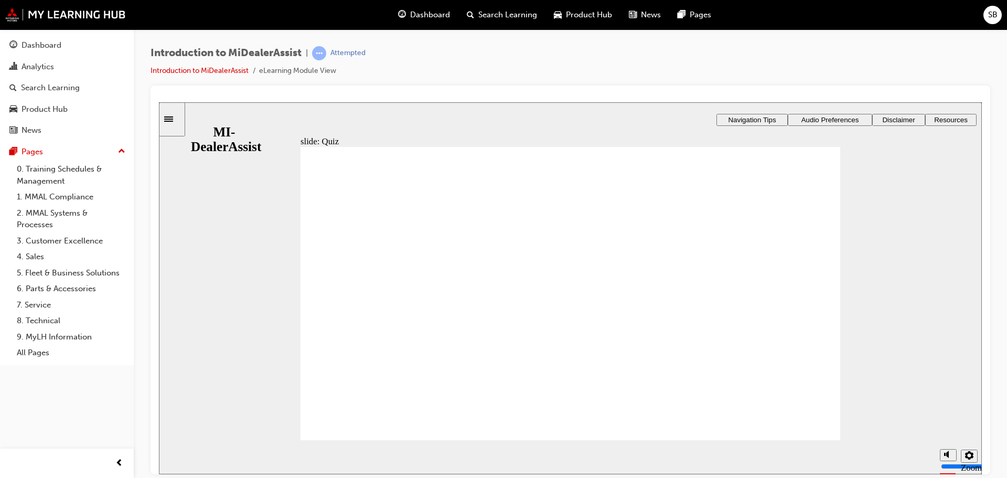
radio input "true"
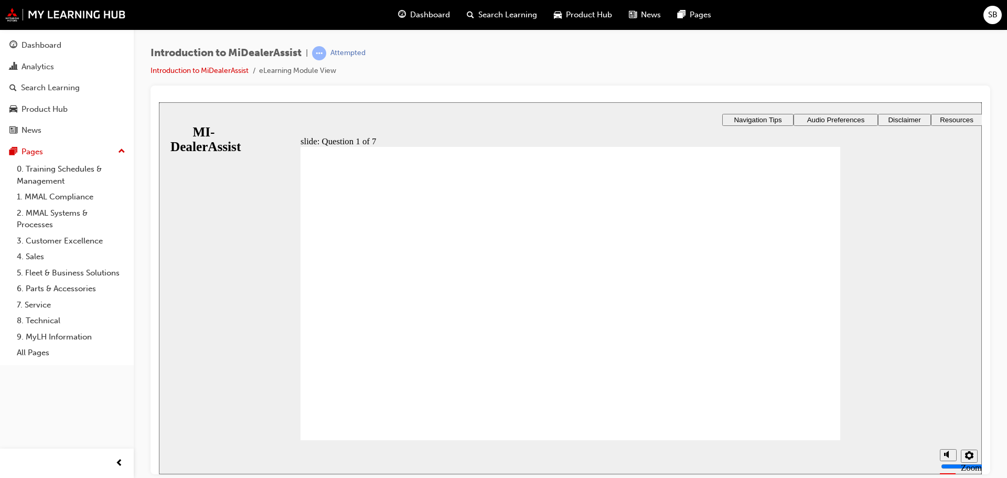
radio input "true"
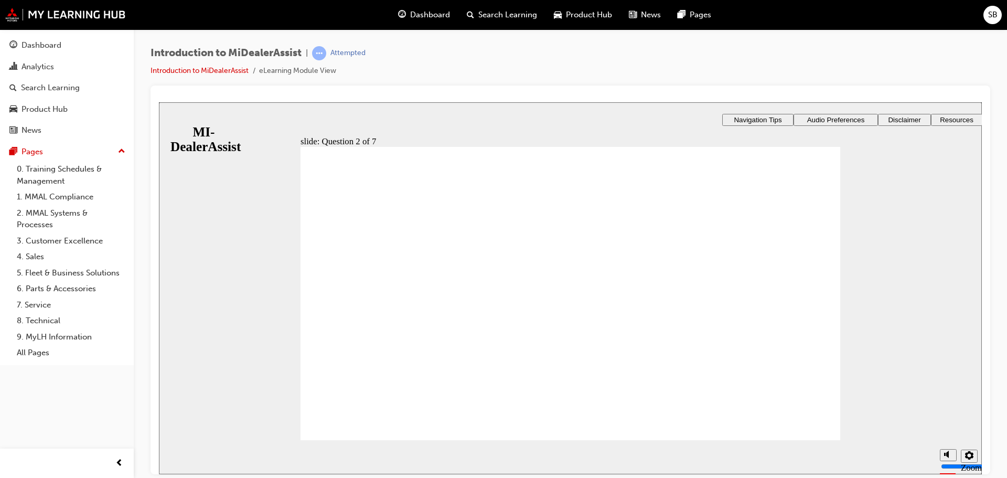
radio input "true"
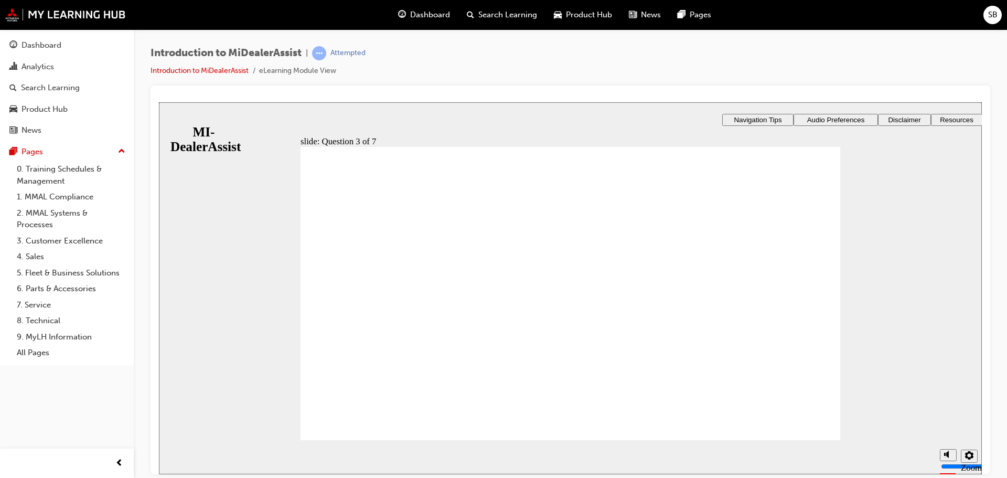
click at [654, 358] on div "slide: Question 4 of 7 Support tab Knowledge Base Notifications Cases Awaiting …" at bounding box center [570, 330] width 823 height 456
click at [644, 328] on div "slide: Question 4 of 7 Support tab Knowledge Base Notifications Cases Awaiting …" at bounding box center [570, 330] width 823 height 456
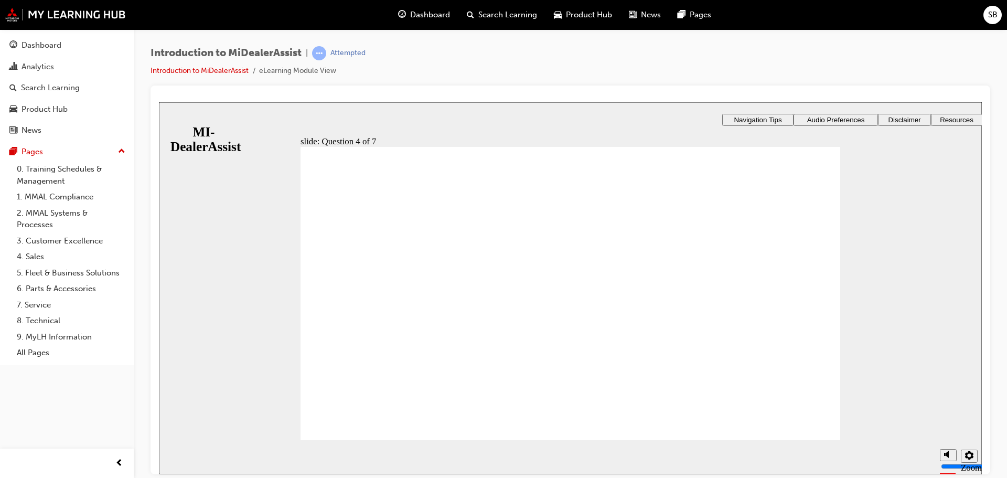
radio input "true"
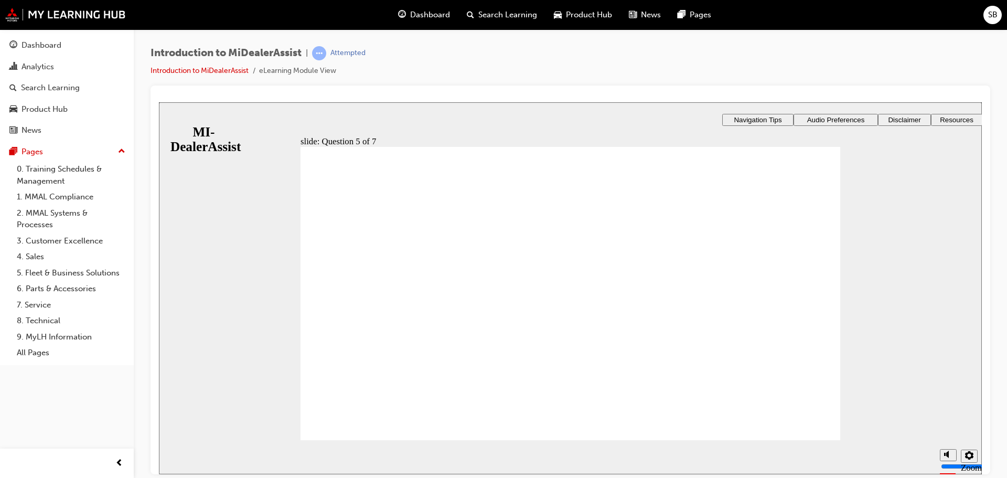
checkbox input "true"
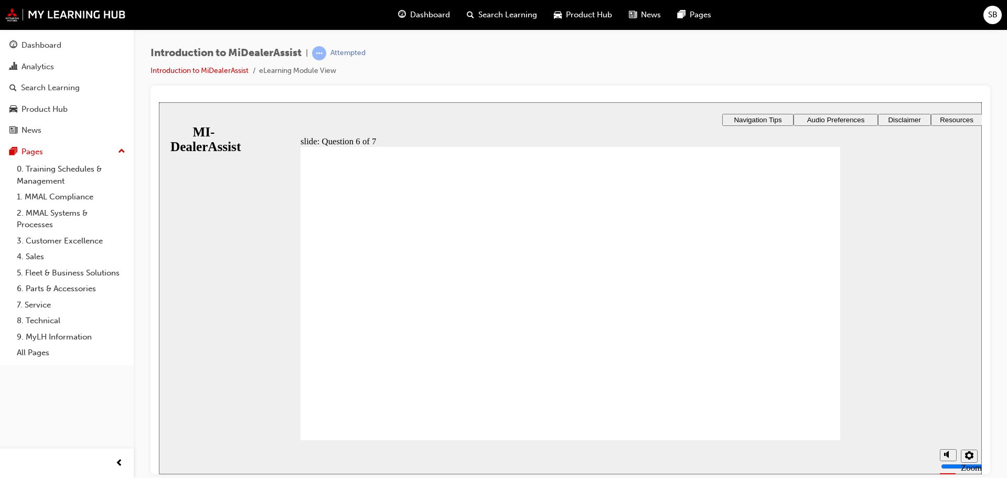
checkbox input "true"
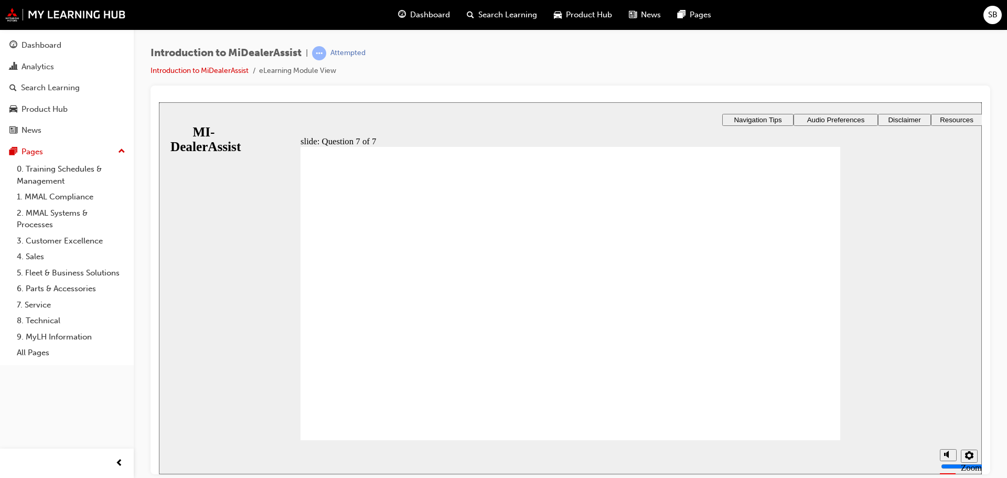
radio input "true"
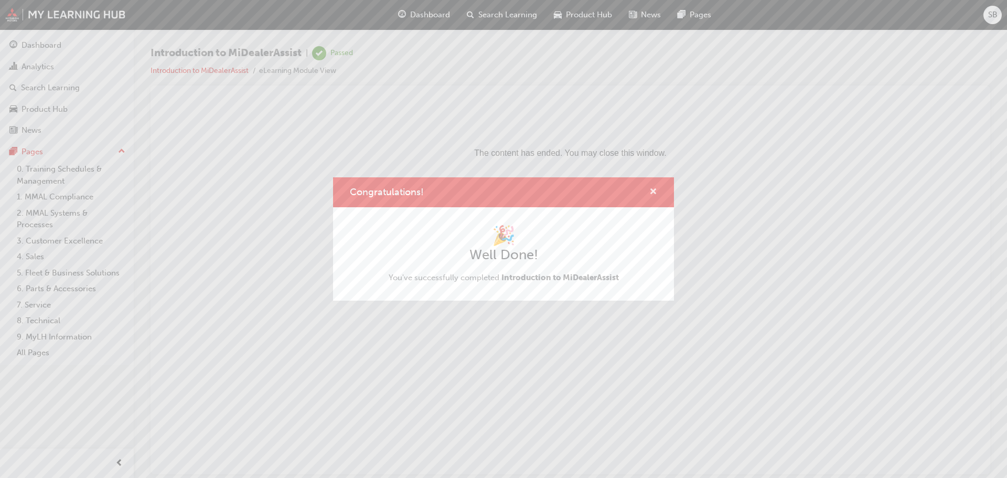
click at [650, 192] on span "cross-icon" at bounding box center [653, 192] width 8 height 9
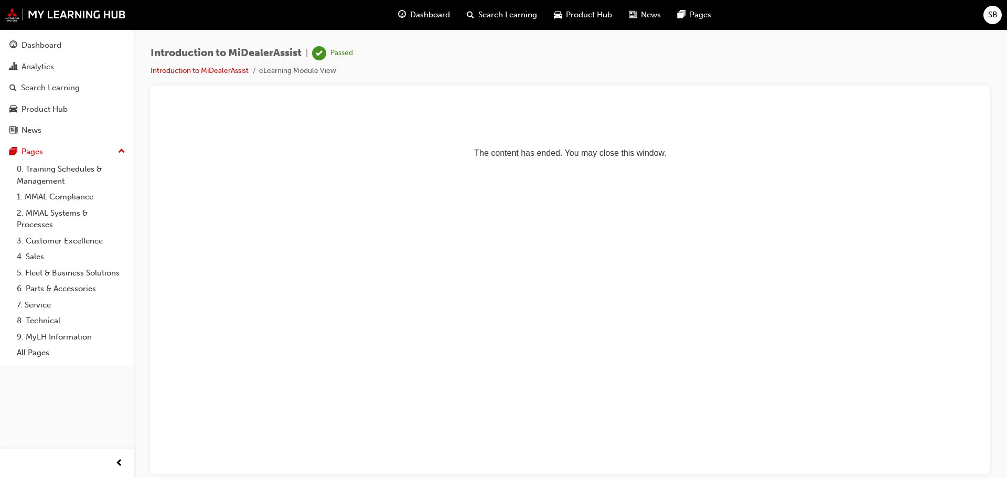
click at [427, 19] on span "Dashboard" at bounding box center [430, 15] width 40 height 12
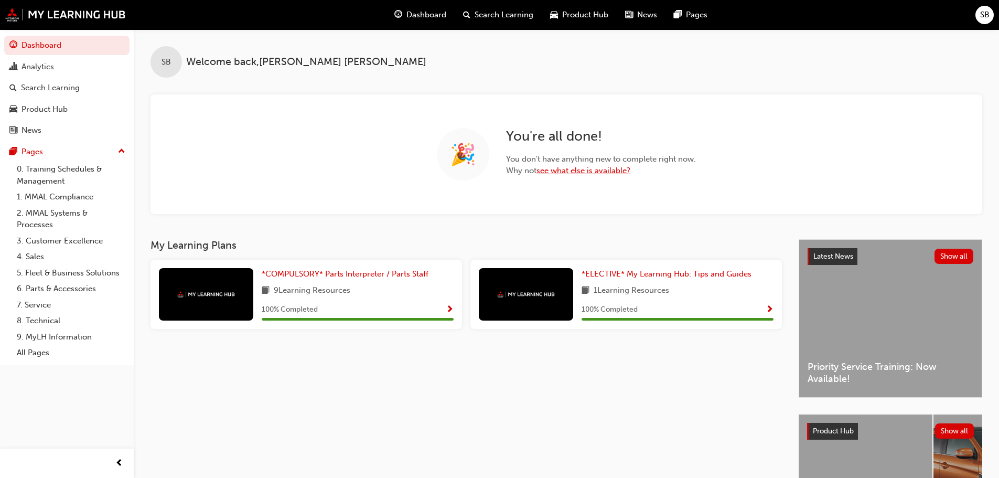
click at [592, 169] on link "see what else is available?" at bounding box center [583, 170] width 94 height 9
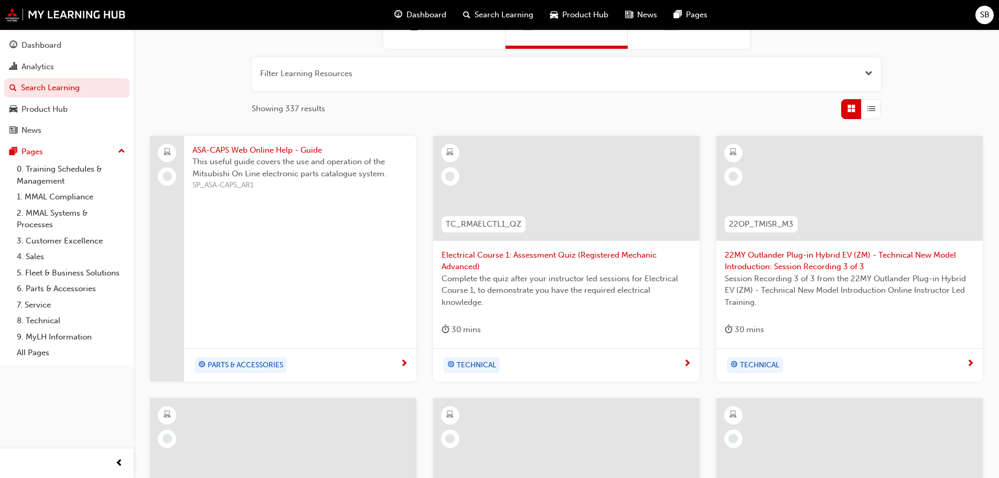
scroll to position [105, 0]
click at [401, 374] on div "PARTS & ACCESSORIES" at bounding box center [300, 366] width 232 height 33
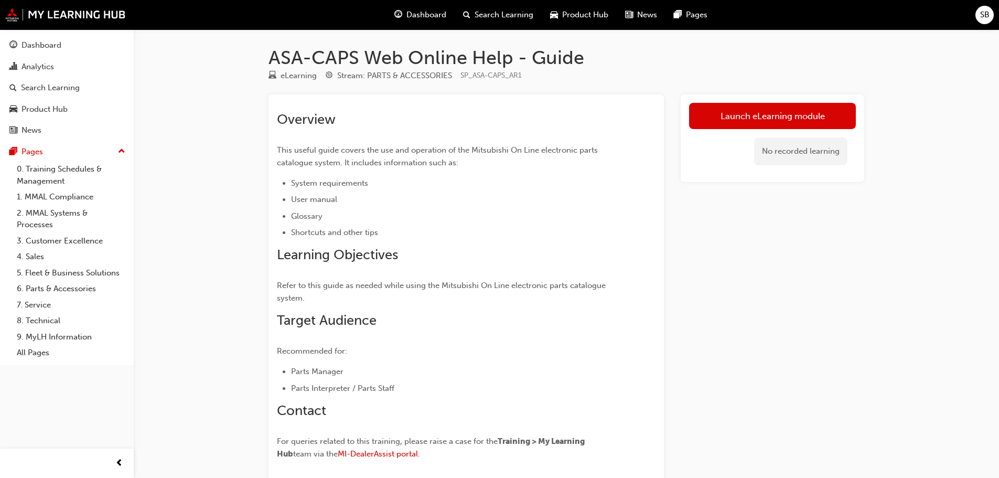
click at [417, 16] on span "Dashboard" at bounding box center [426, 15] width 40 height 12
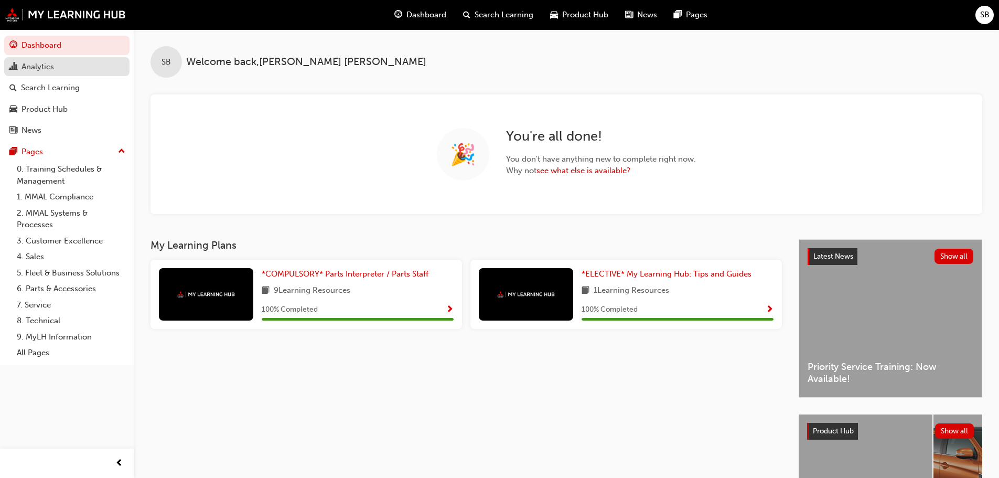
click at [48, 62] on div "Analytics" at bounding box center [37, 67] width 33 height 12
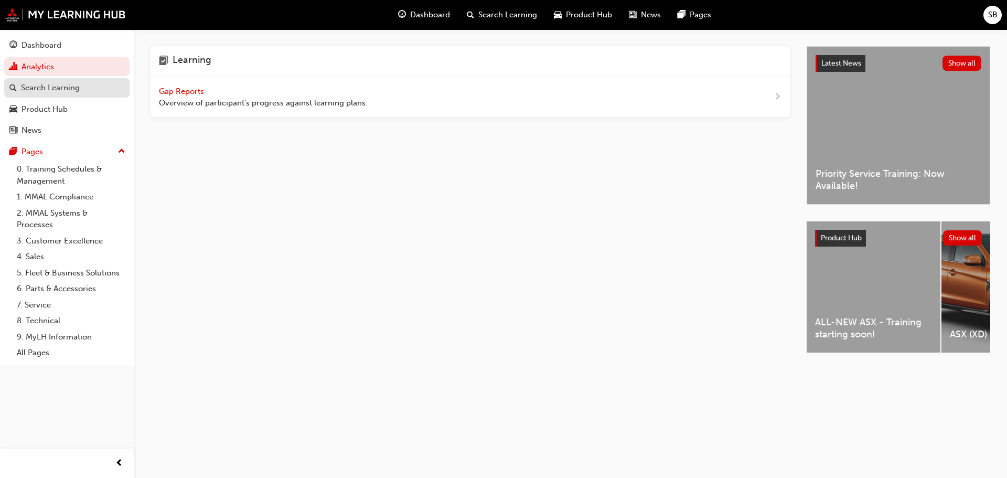
click at [78, 82] on div "Search Learning" at bounding box center [50, 88] width 59 height 12
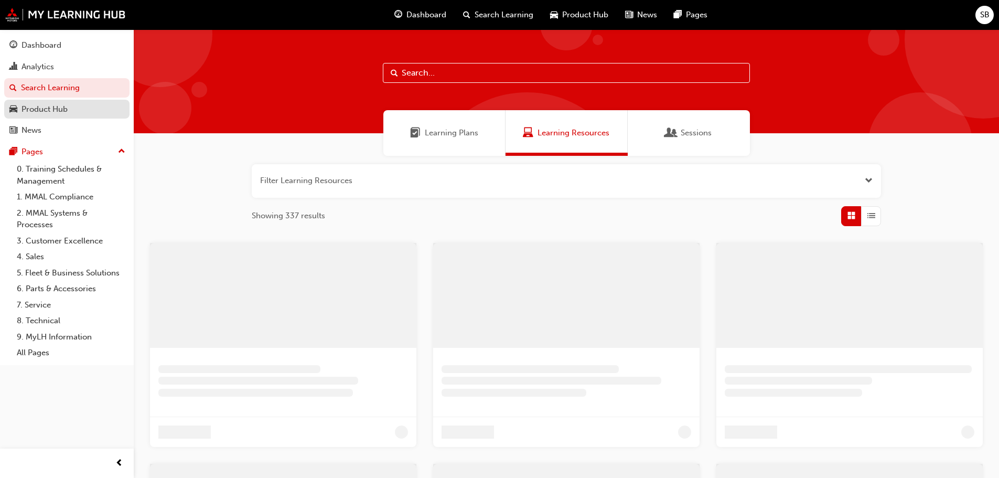
click at [66, 104] on div "Product Hub" at bounding box center [44, 109] width 46 height 12
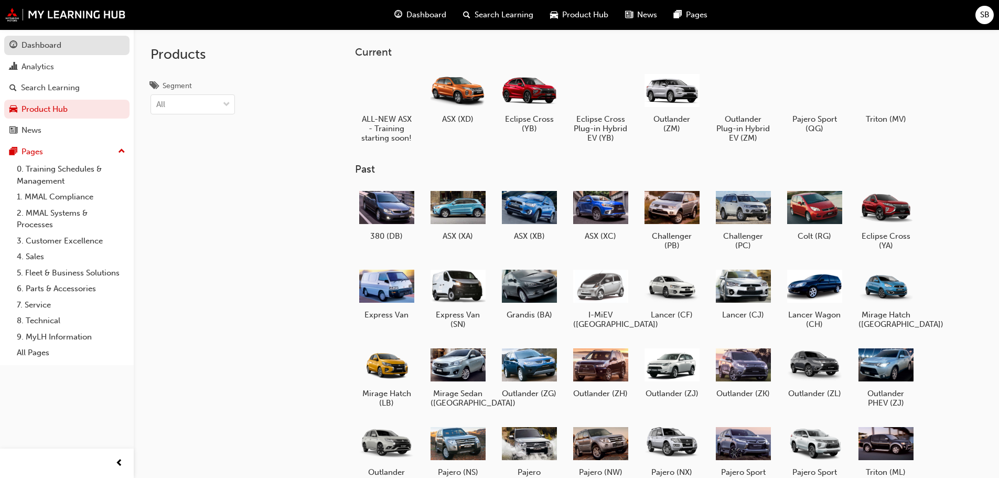
click at [72, 53] on link "Dashboard" at bounding box center [66, 45] width 125 height 19
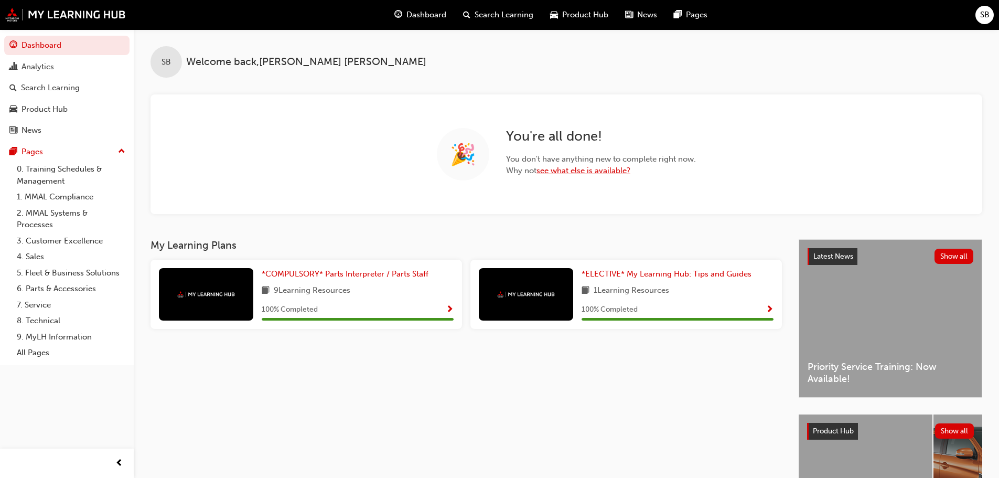
click at [618, 167] on link "see what else is available?" at bounding box center [583, 170] width 94 height 9
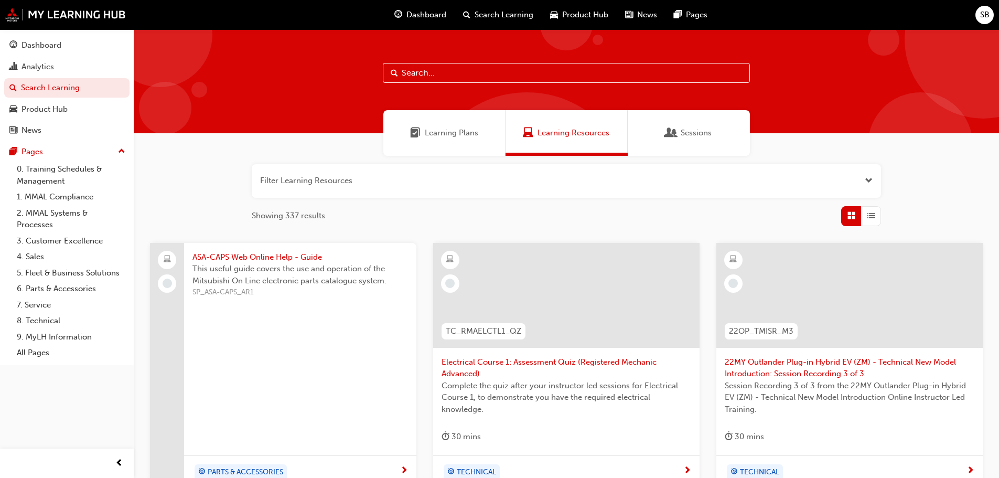
click at [460, 124] on div "Learning Plans" at bounding box center [444, 133] width 122 height 46
